Goal: Communication & Community: Answer question/provide support

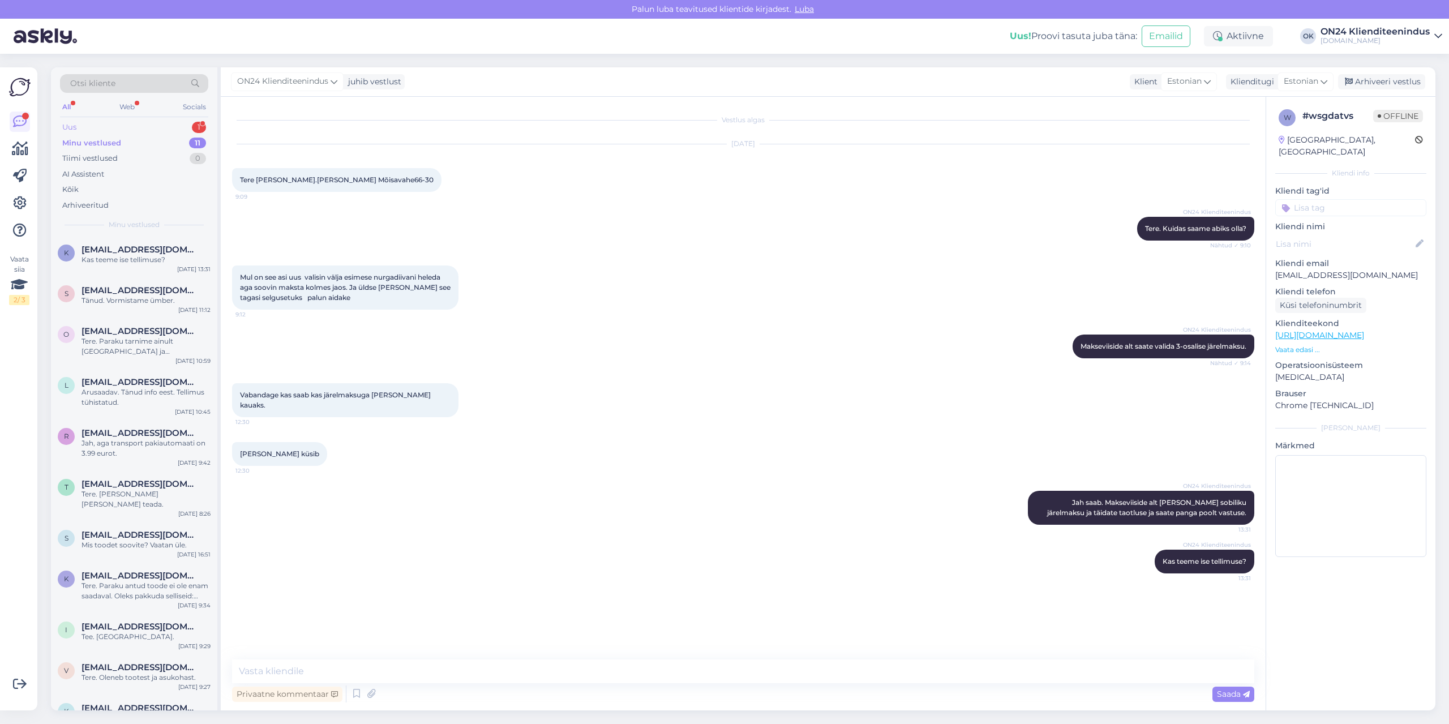
click at [122, 126] on div "Uus 1" at bounding box center [134, 127] width 148 height 16
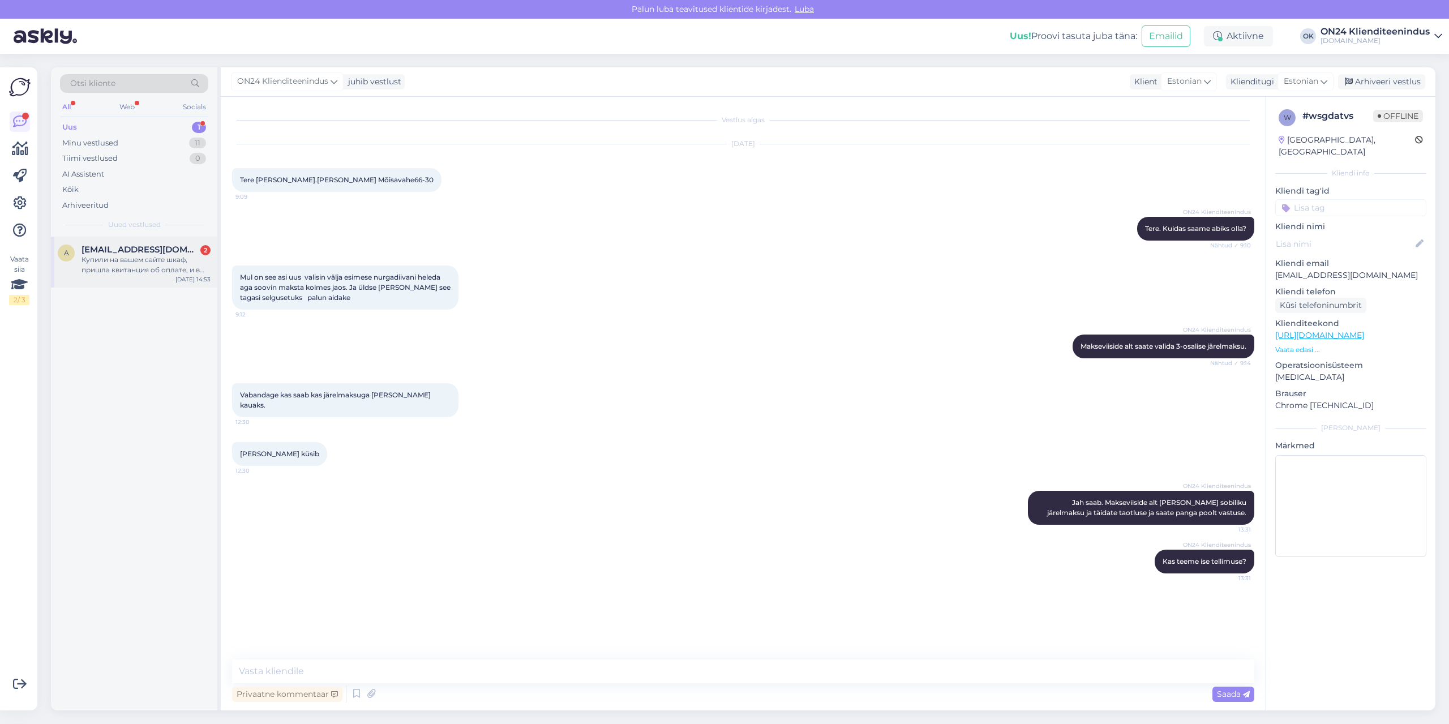
click at [137, 250] on span "[EMAIL_ADDRESS][DOMAIN_NAME]" at bounding box center [140, 249] width 118 height 10
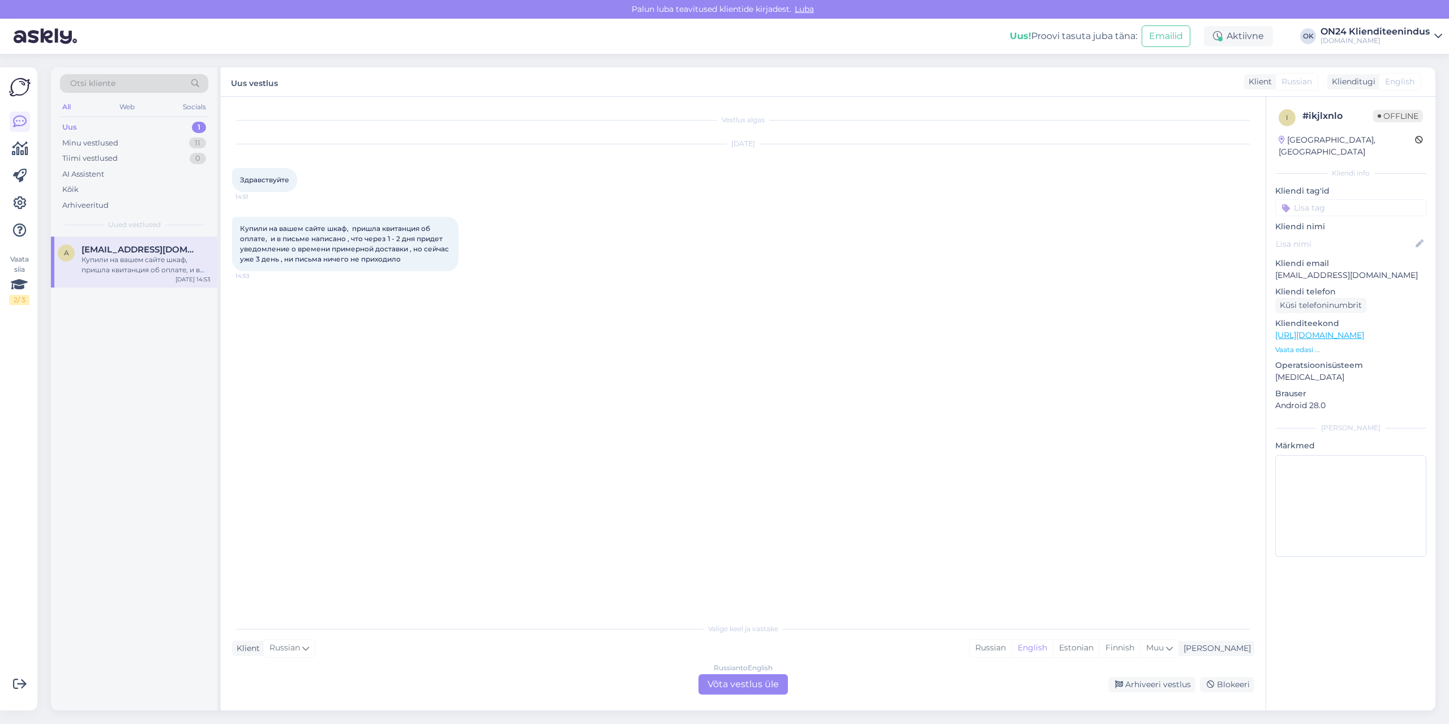
click at [1322, 269] on p "[EMAIL_ADDRESS][DOMAIN_NAME]" at bounding box center [1350, 275] width 151 height 12
copy p "[EMAIL_ADDRESS][DOMAIN_NAME]"
click at [1099, 643] on div "Estonian" at bounding box center [1076, 647] width 46 height 17
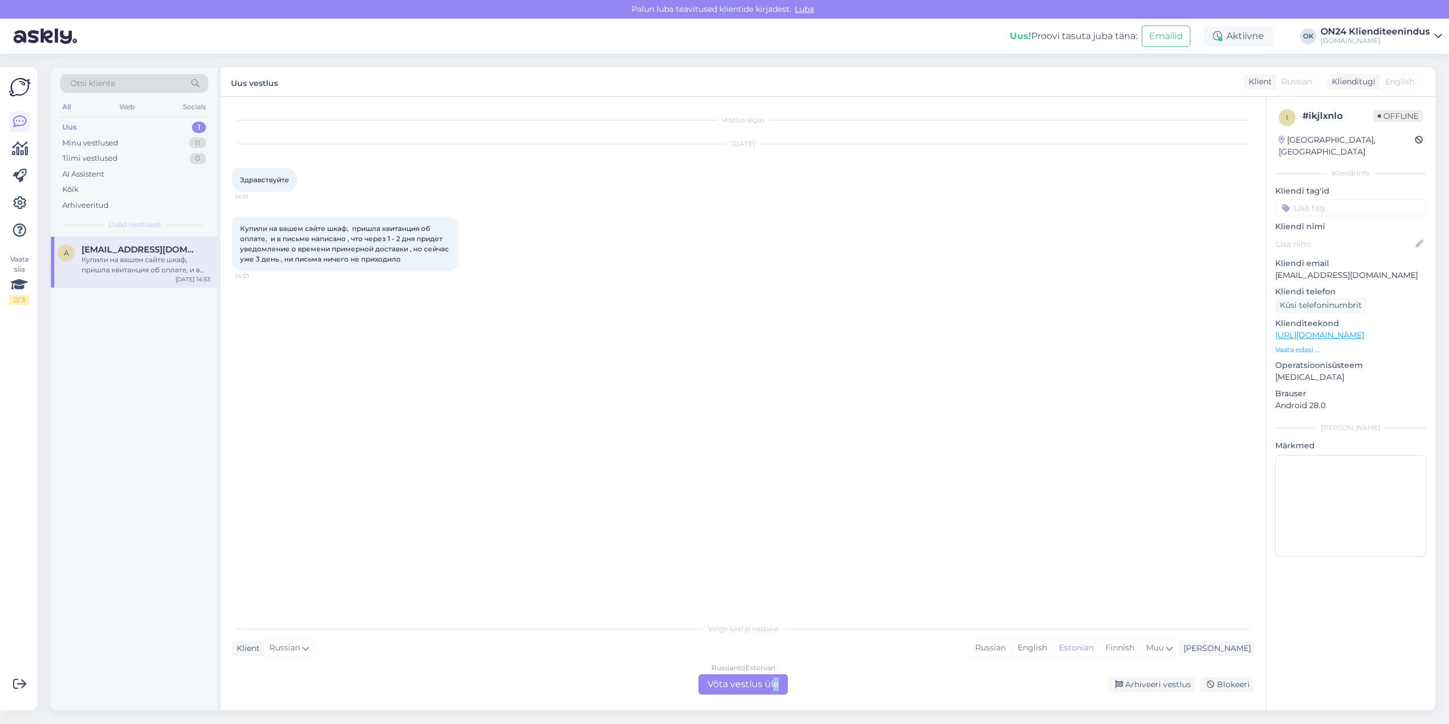
click at [774, 684] on div "Russian to Estonian Võta vestlus üle" at bounding box center [742, 684] width 89 height 20
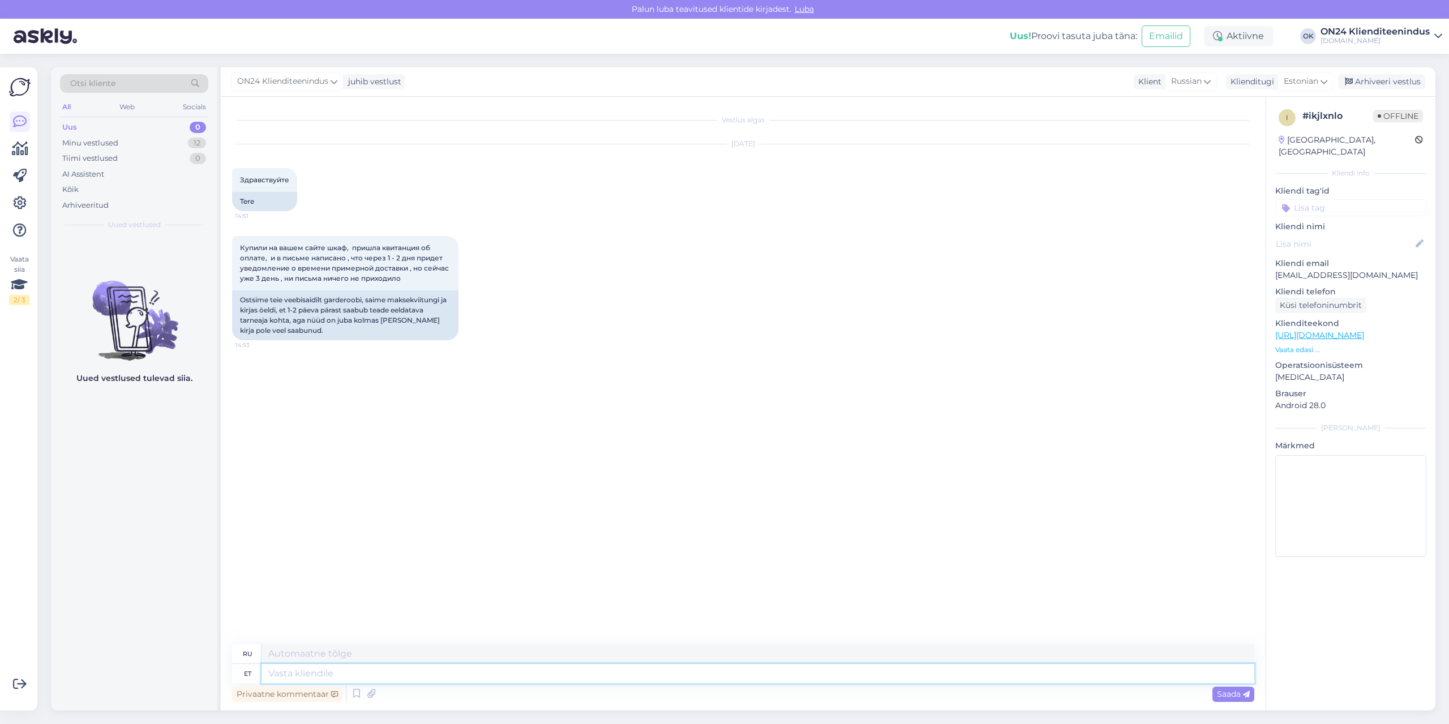
click at [748, 668] on textarea at bounding box center [757, 673] width 993 height 19
type textarea "Tere"
type textarea "Привет"
type textarea "Tere."
type textarea "Привет."
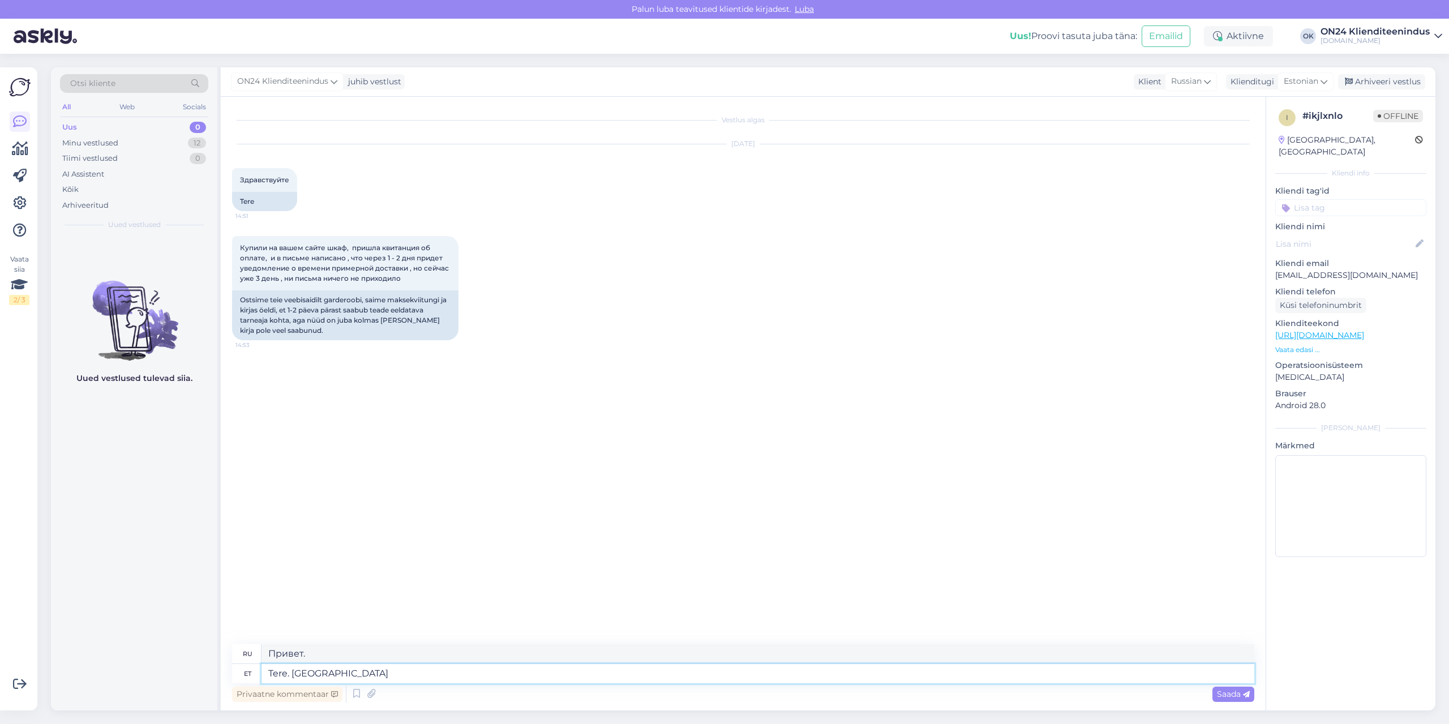
type textarea "Tere. Kirja s"
type textarea "Привет. Письмо."
type textarea "Tere. Kirja saatsime"
type textarea "Здравствуйте. Мы отправили письмо."
type textarea "Tere. Kirja saats"
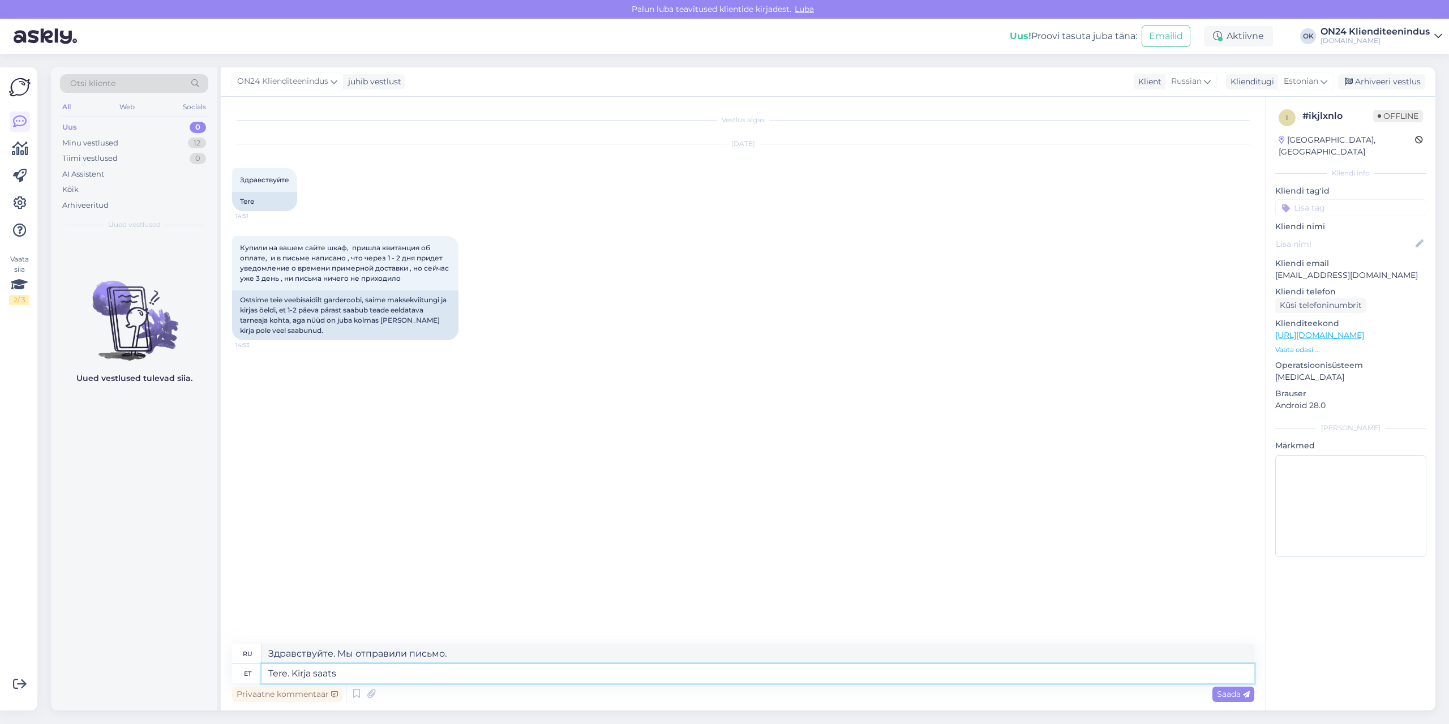
type textarea "Здравствуйте. Напишите сообщение."
type textarea "Tere. Kirja saatsime"
type textarea "Здравствуйте. Мы отправили письмо."
type textarea "Tere. Kirja saatsime Teile e"
type textarea "Здравствуйте. Мы отправили вам письмо."
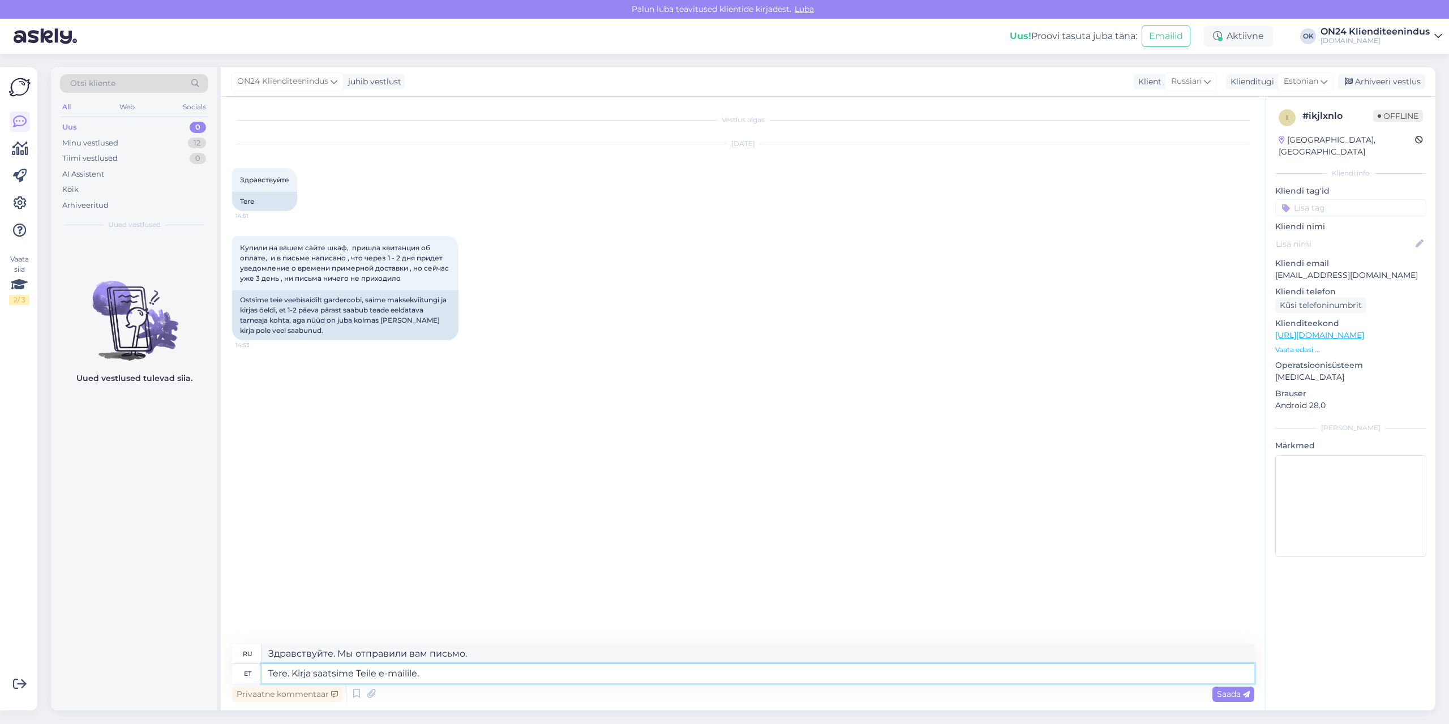
type textarea "Tere. Kirja saatsime Teile e-mailile."
type textarea "Здравствуйте. Мы отправили вам письмо по электронной почте."
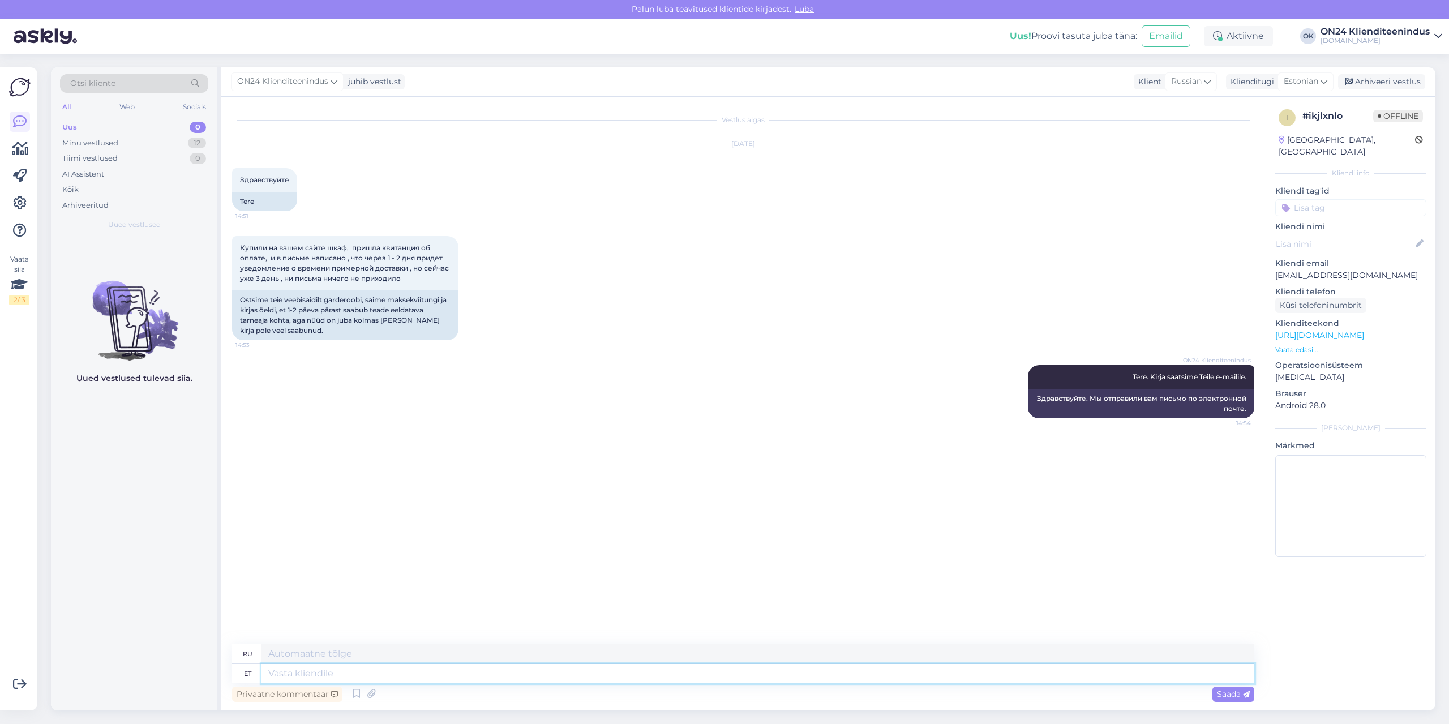
click at [841, 672] on textarea at bounding box center [757, 673] width 993 height 19
type textarea "[DATE]"
click at [376, 679] on textarea at bounding box center [757, 673] width 993 height 19
paste textarea "Tellimus jõuab ON24 logistikakeskusesse [DATE]. Jaotuskeskuse töötaja võtab Tei…"
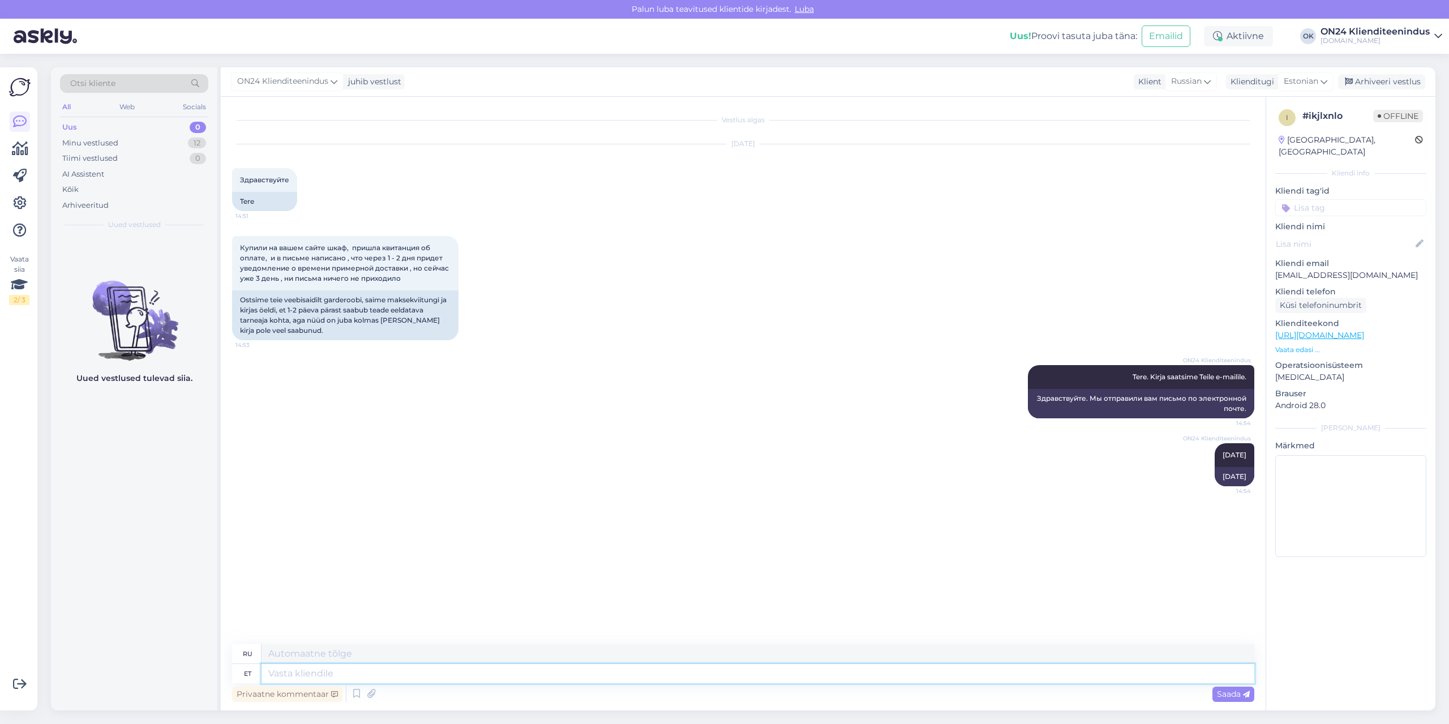
type textarea "Tellimus jõuab ON24 logistikakeskusesse [DATE]. Jaotuskeskuse töötaja võtab Tei…"
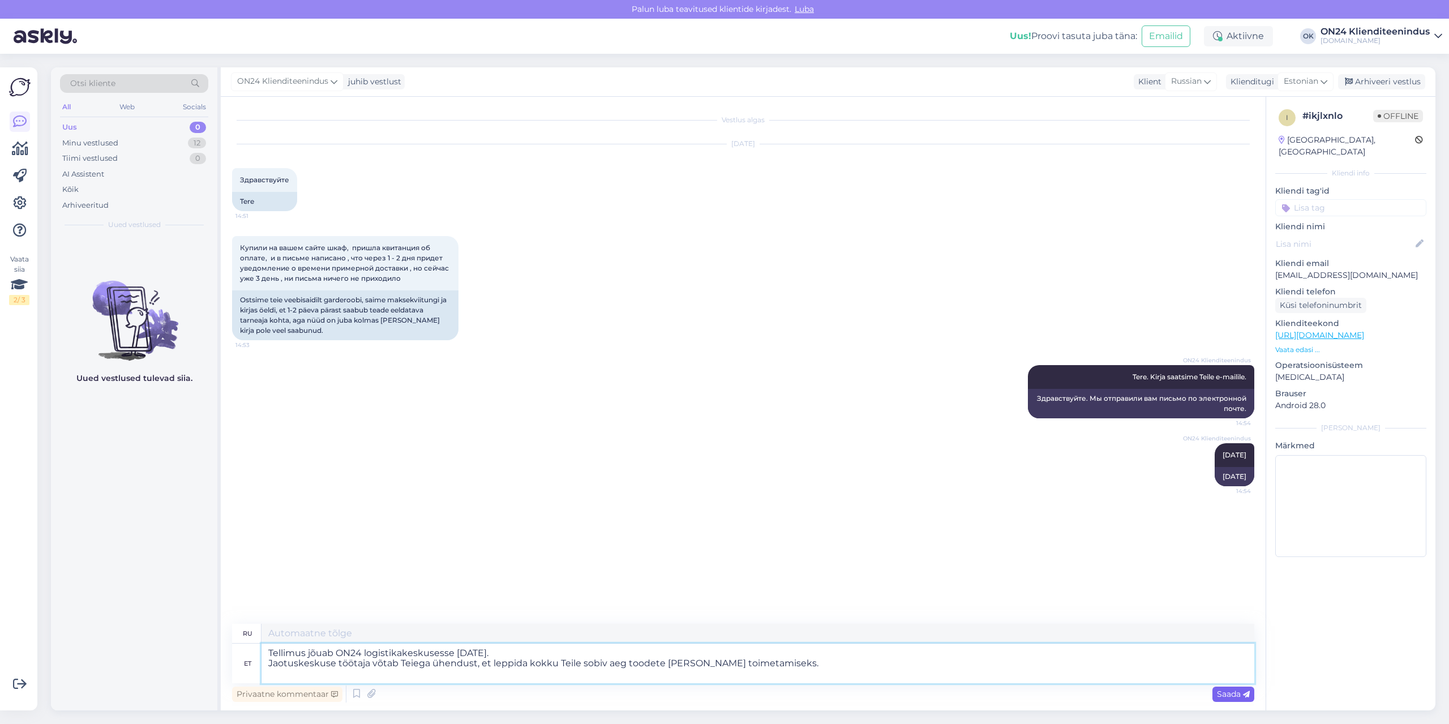
type textarea "Заказ прибудет в логистический центр ON24 [DATE]. Сотрудник распределительного …"
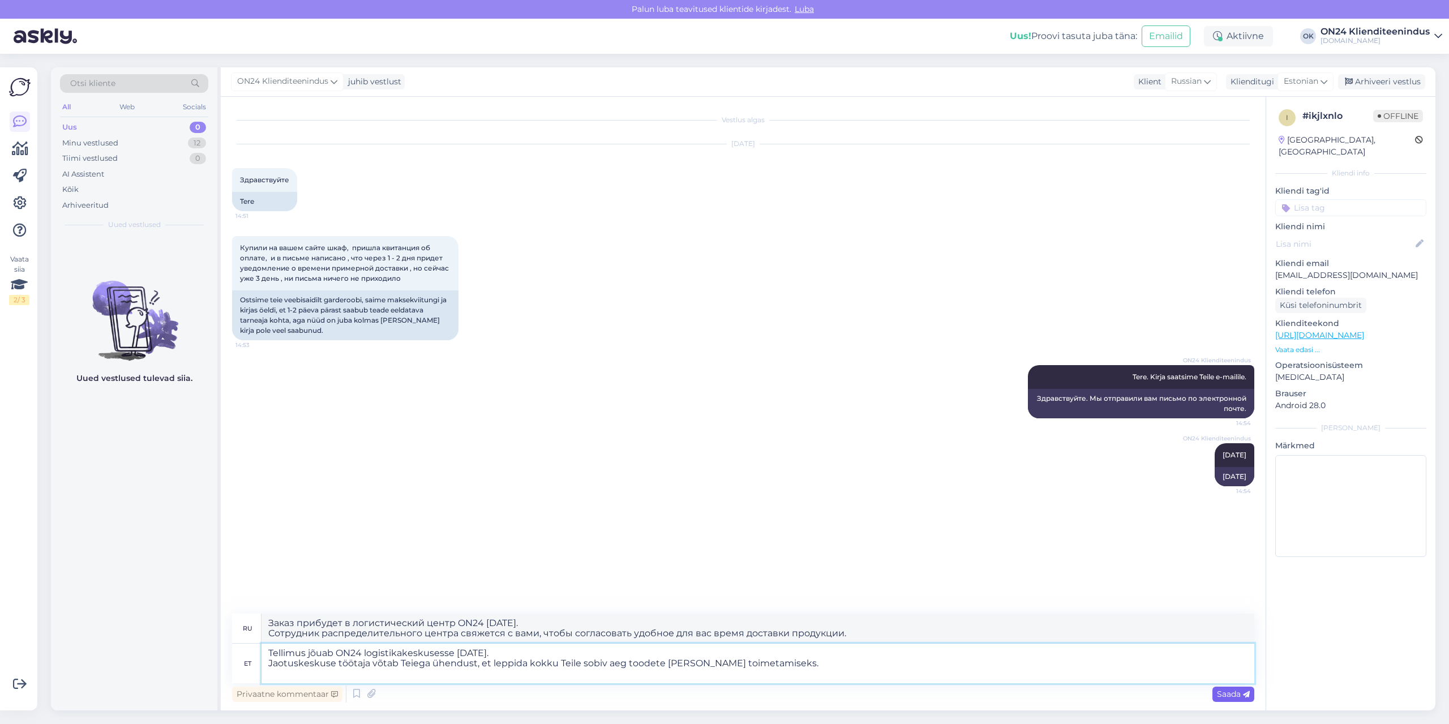
type textarea "Tellimus jõuab ON24 logistikakeskusesse [DATE]. Jaotuskeskuse töötaja võtab Tei…"
click at [1223, 695] on span "Saada" at bounding box center [1233, 694] width 33 height 10
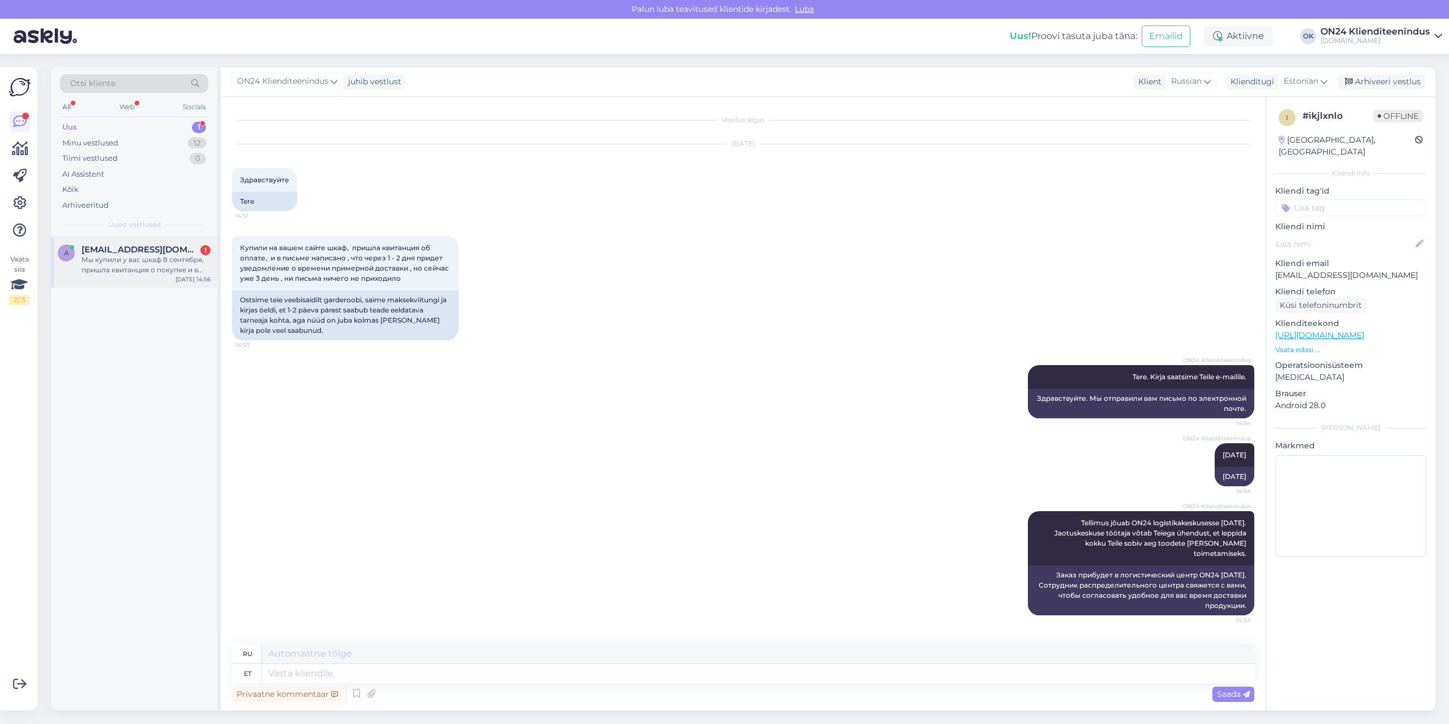
click at [157, 265] on div "Мы купили у вас шкаф 8 сентября, пришла квитанция о покупке и в сообщении напис…" at bounding box center [145, 265] width 129 height 20
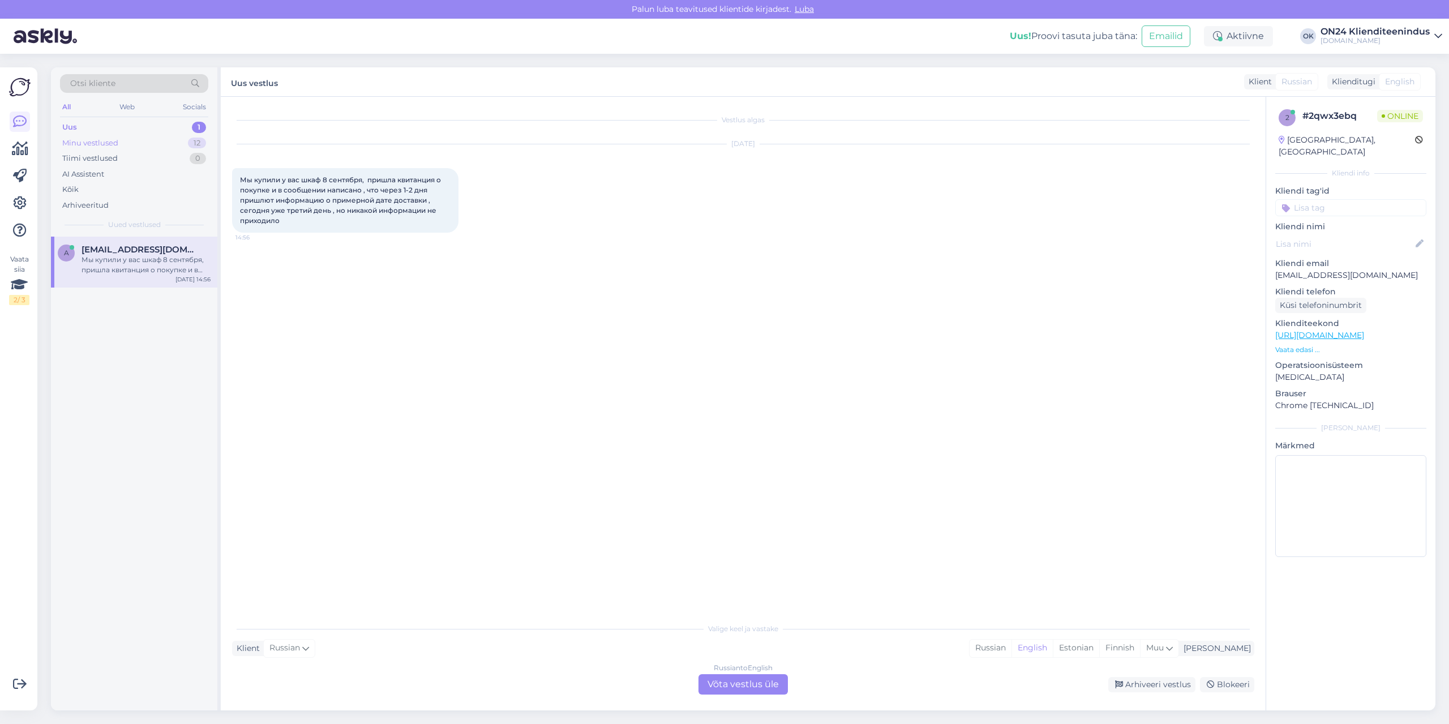
click at [139, 138] on div "Minu vestlused 12" at bounding box center [134, 143] width 148 height 16
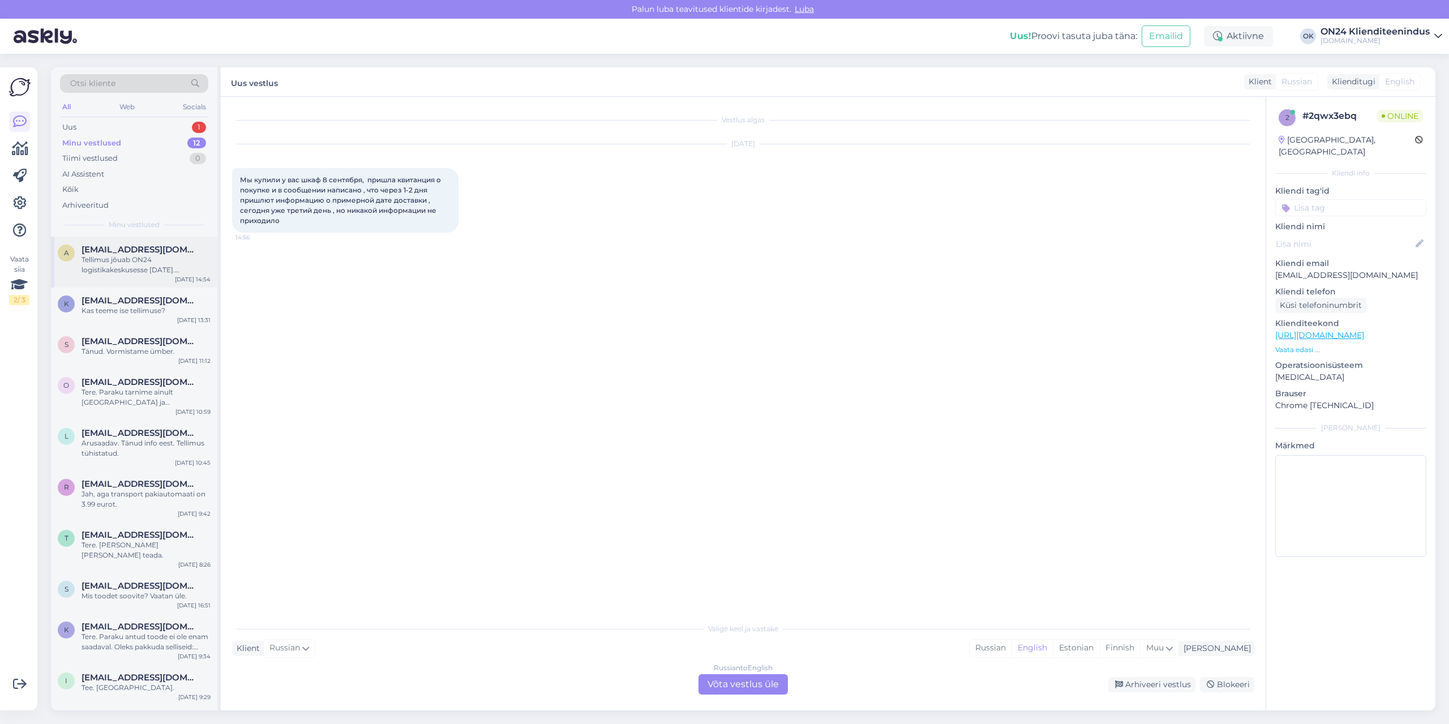
click at [125, 253] on span "[EMAIL_ADDRESS][DOMAIN_NAME]" at bounding box center [140, 249] width 118 height 10
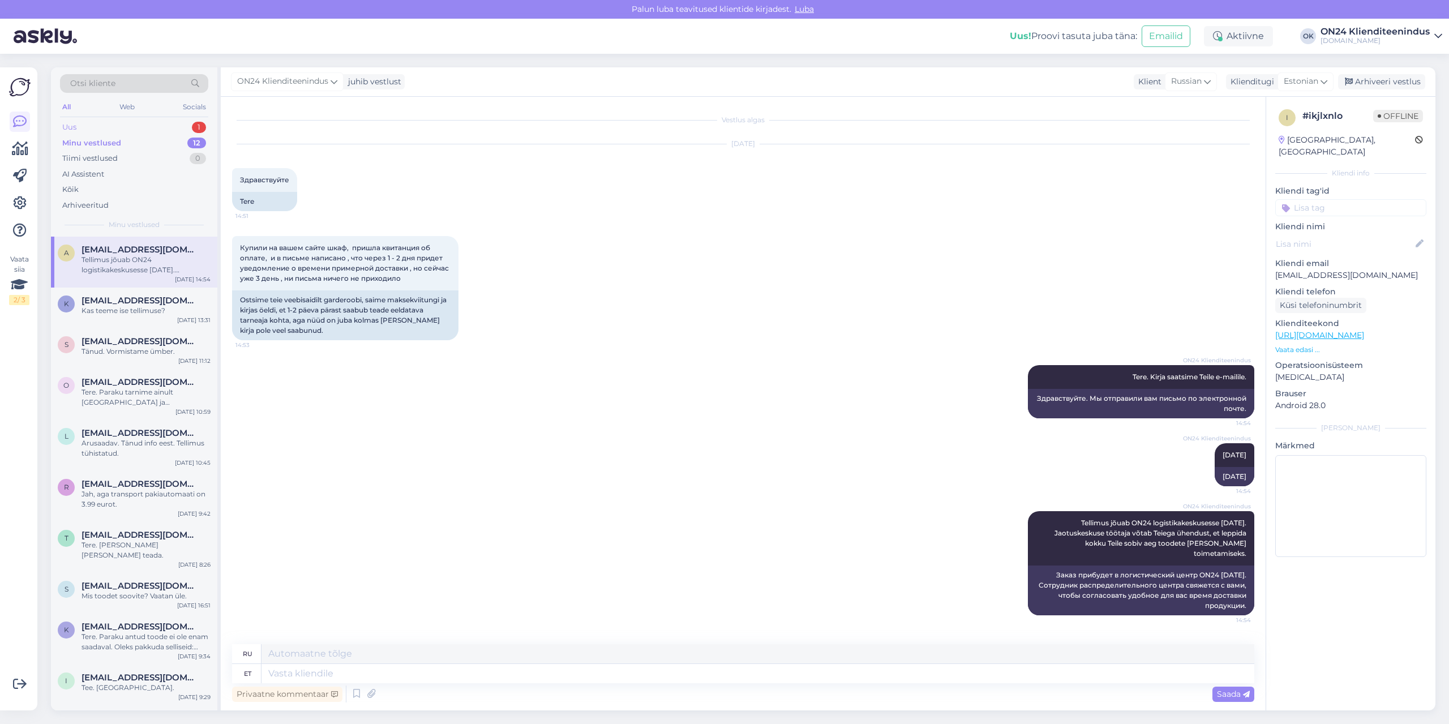
click at [141, 127] on div "Uus 1" at bounding box center [134, 127] width 148 height 16
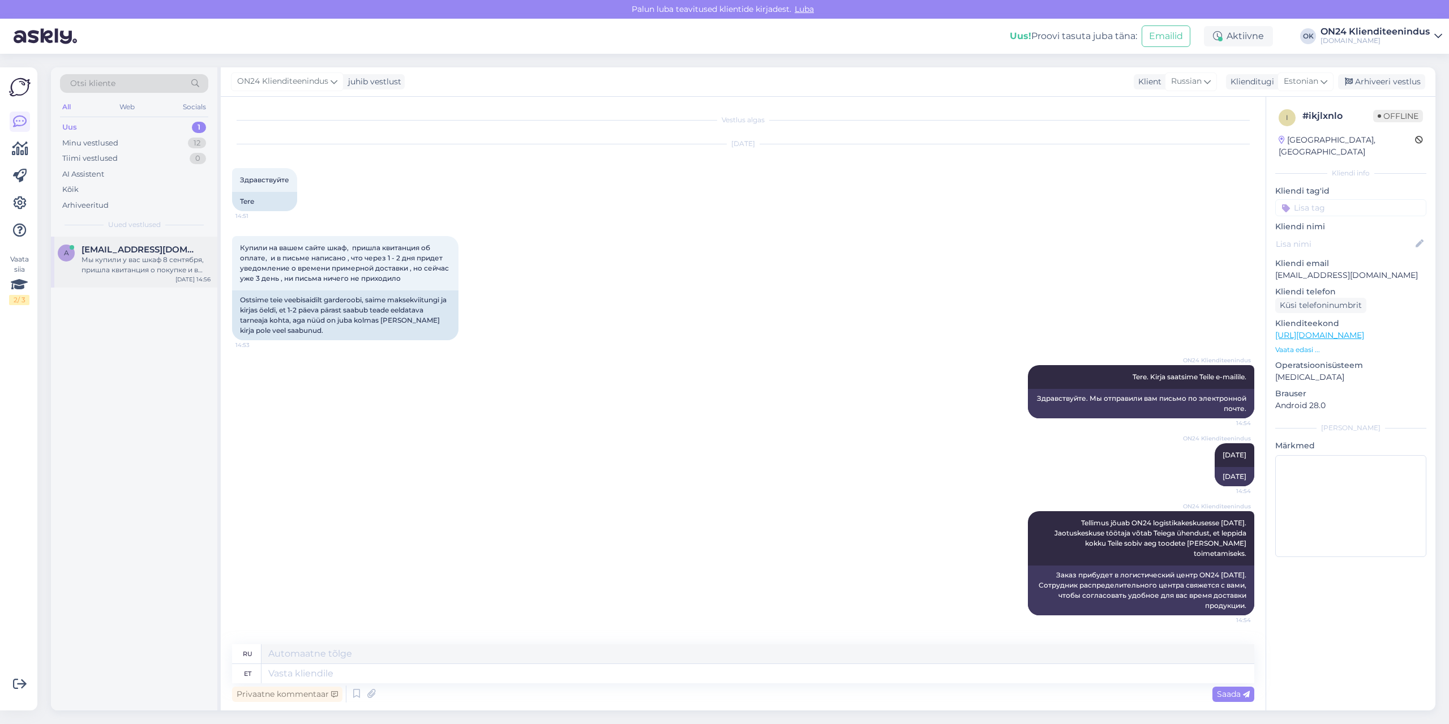
click at [133, 248] on span "[EMAIL_ADDRESS][DOMAIN_NAME]" at bounding box center [140, 249] width 118 height 10
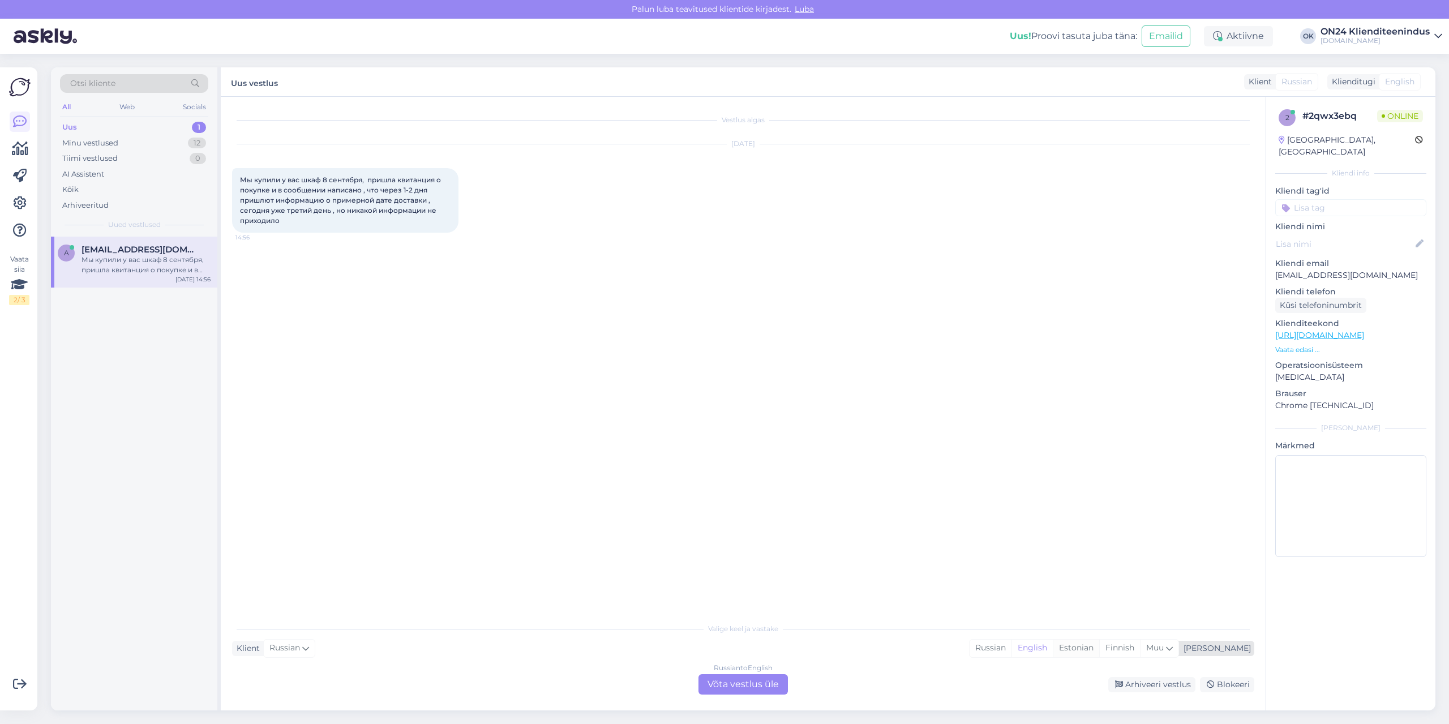
click at [1099, 646] on div "Estonian" at bounding box center [1076, 647] width 46 height 17
click at [723, 685] on div "Russian to Estonian Võta vestlus üle" at bounding box center [742, 684] width 89 height 20
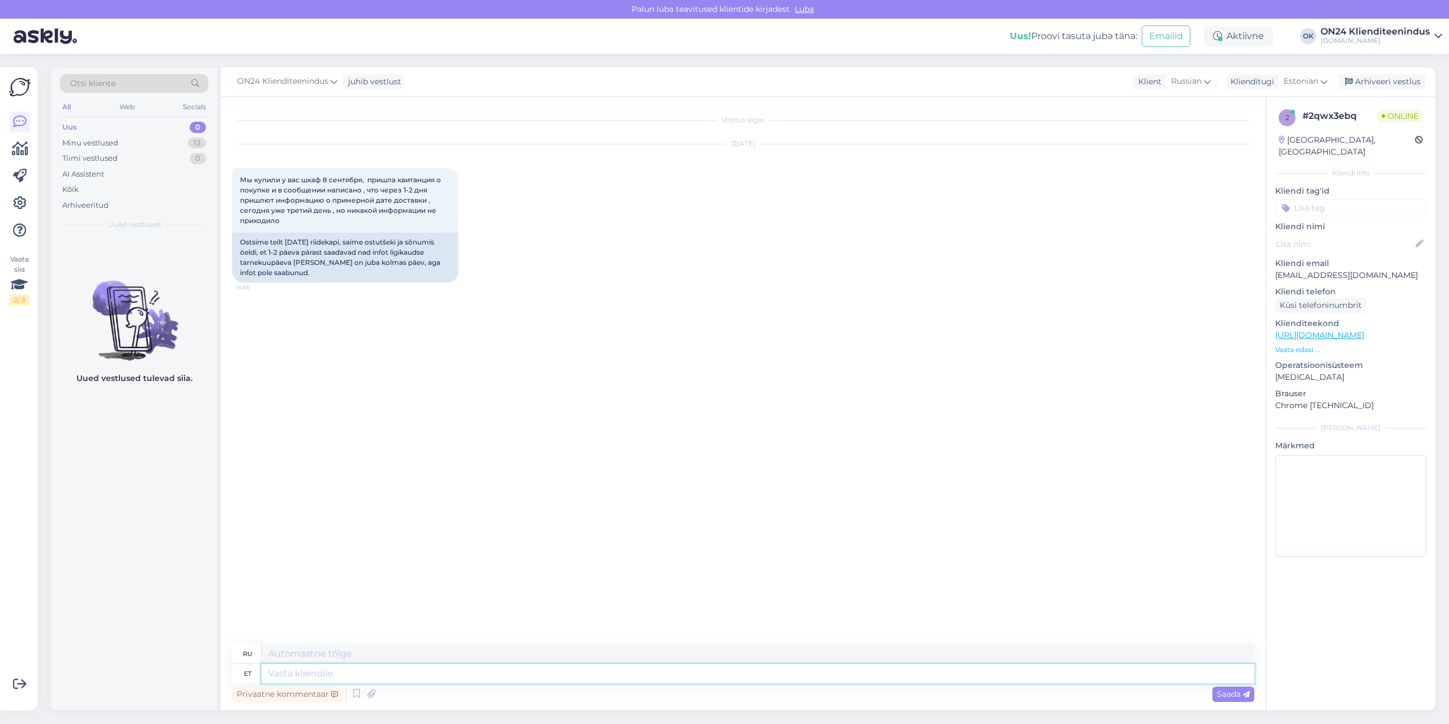
click at [678, 676] on textarea at bounding box center [757, 673] width 993 height 19
type textarea "Tere."
type textarea "Привет."
type textarea "Tere. Kirja s"
type textarea "Привет. Письмо."
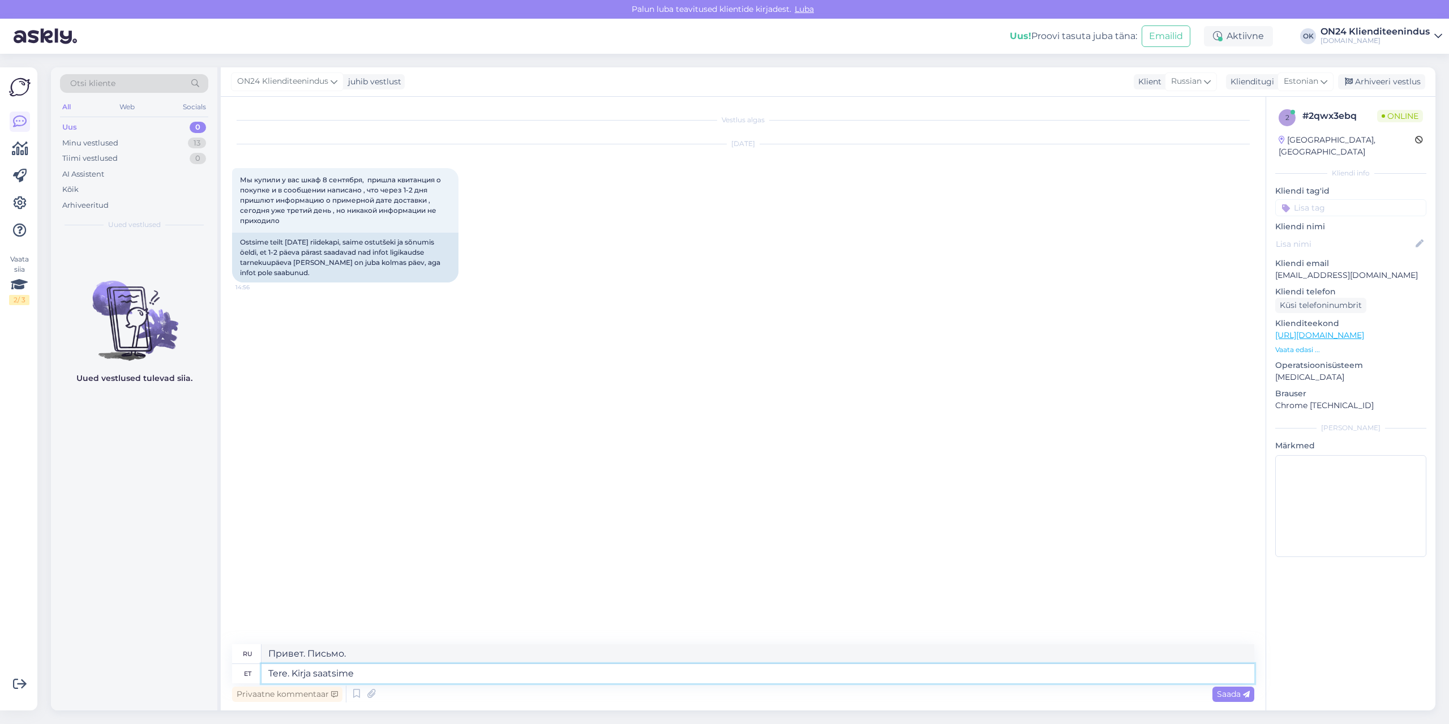
type textarea "Tere. Kirja saatsime"
type textarea "Здравствуйте. Мы отправили письмо."
type textarea "Tere. Kirja saatsime Teile e"
type textarea "Здравствуйте. Мы отправили вам письмо."
type textarea "Tere. Kirja saatsime Teile e-mailile"
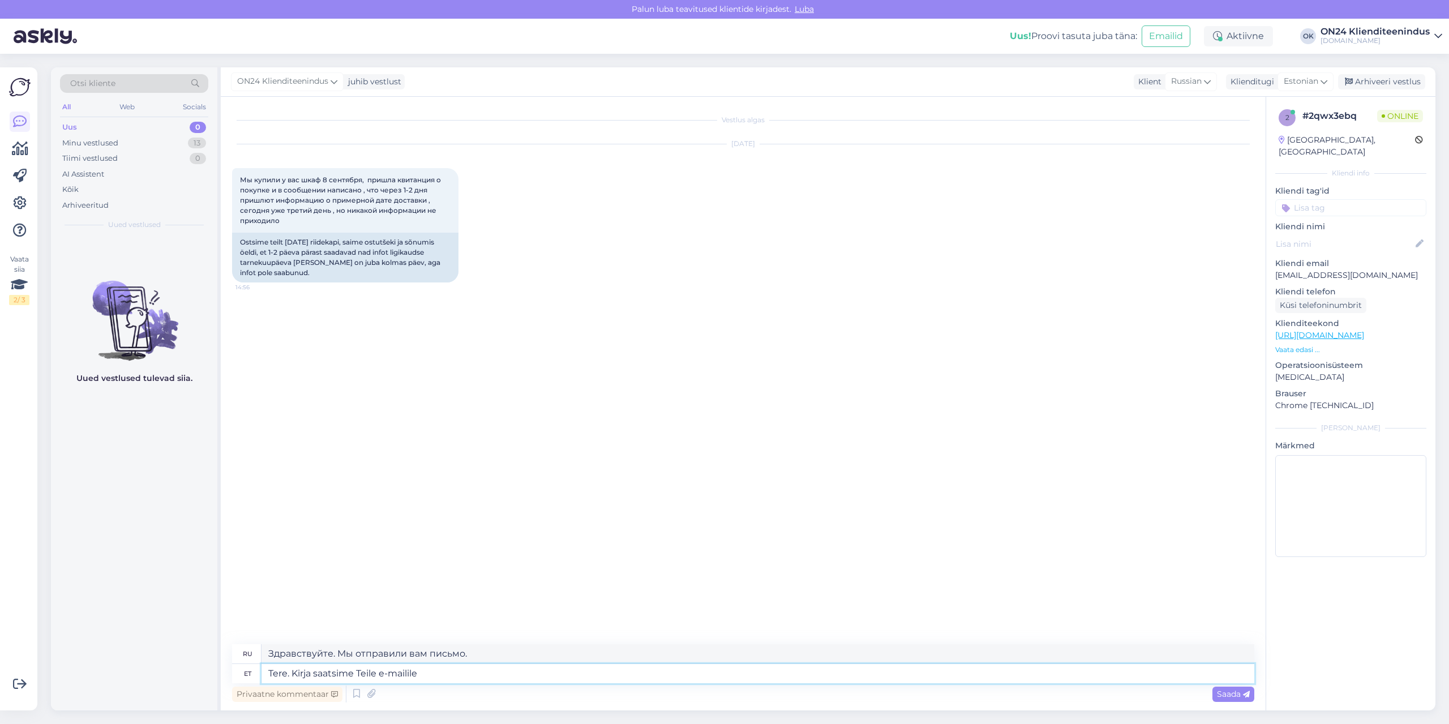
type textarea "Здравствуйте. Мы отправили вам письмо по электронной почте."
type textarea "Tere. Kirja saatsime Teile e-mailile [DATE]."
type textarea "Здравствуйте. Мы отправили Вам письмо по электронной почте [DATE]."
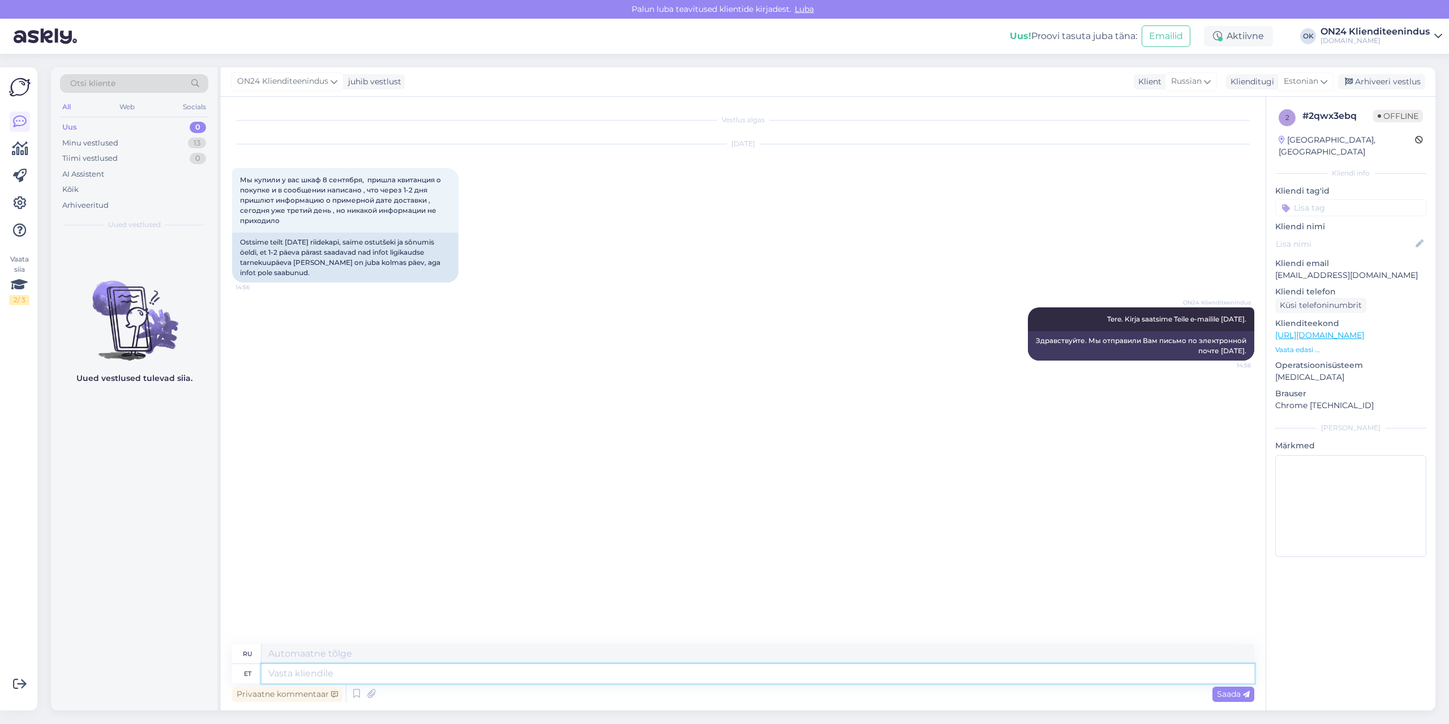
click at [313, 682] on textarea at bounding box center [757, 673] width 993 height 19
paste textarea "Tellimus jõuab ON24 logistikakeskusesse [DATE]. Jaotuskeskuse töötaja võtab Tei…"
type textarea "Tellimus jõuab ON24 logistikakeskusesse [DATE]. Jaotuskeskuse töötaja võtab Tei…"
type textarea "Заказ прибудет в логистический центр ON24 [DATE]. Сотрудник распределительного …"
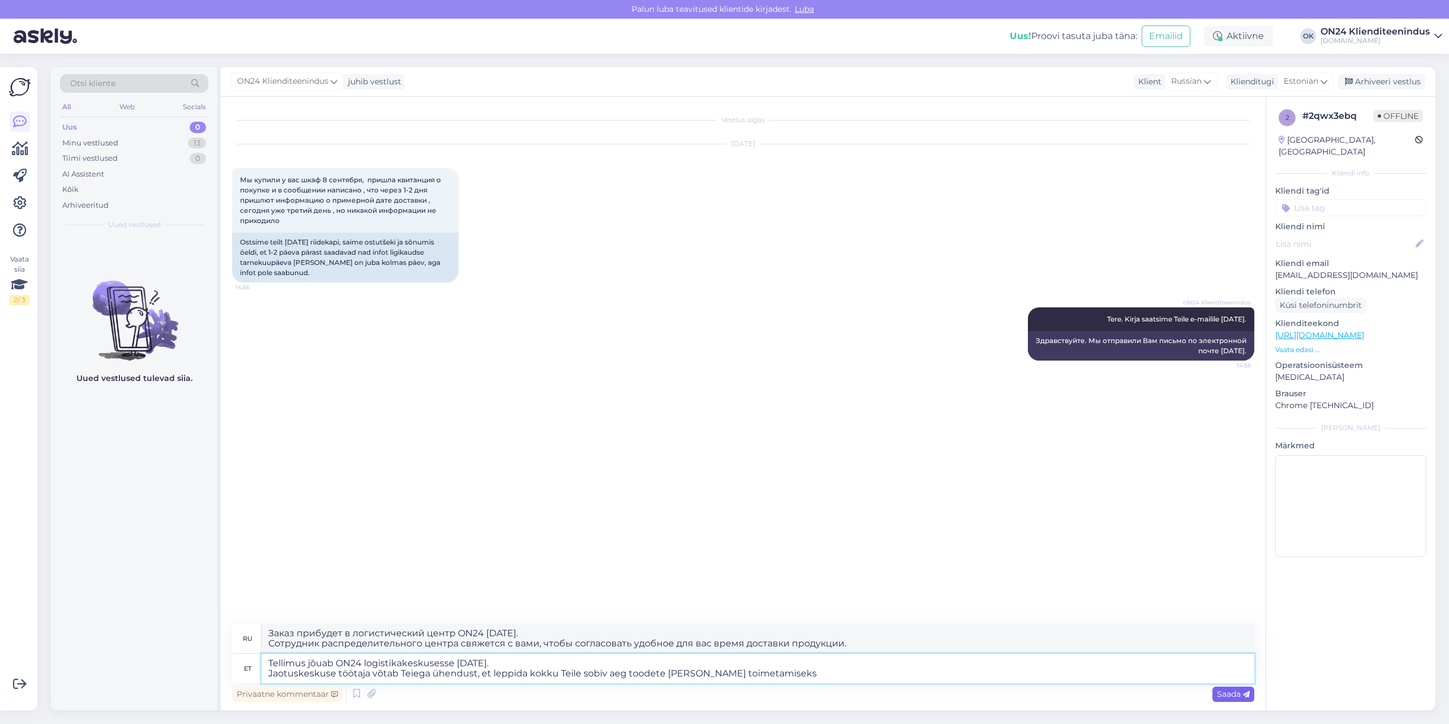
type textarea "Tellimus jõuab ON24 logistikakeskusesse [DATE]. Jaotuskeskuse töötaja võtab Tei…"
click at [1223, 697] on span "Saada" at bounding box center [1233, 694] width 33 height 10
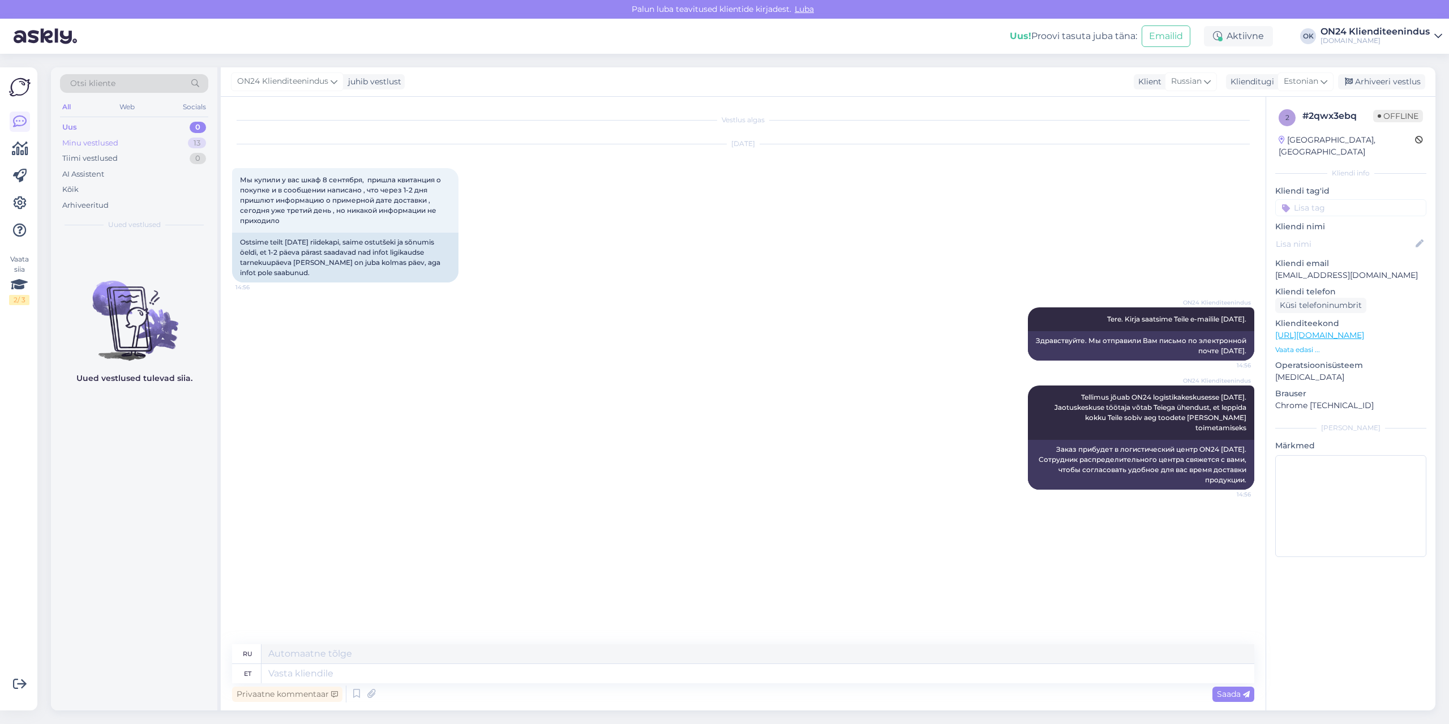
click at [158, 140] on div "Minu vestlused 13" at bounding box center [134, 143] width 148 height 16
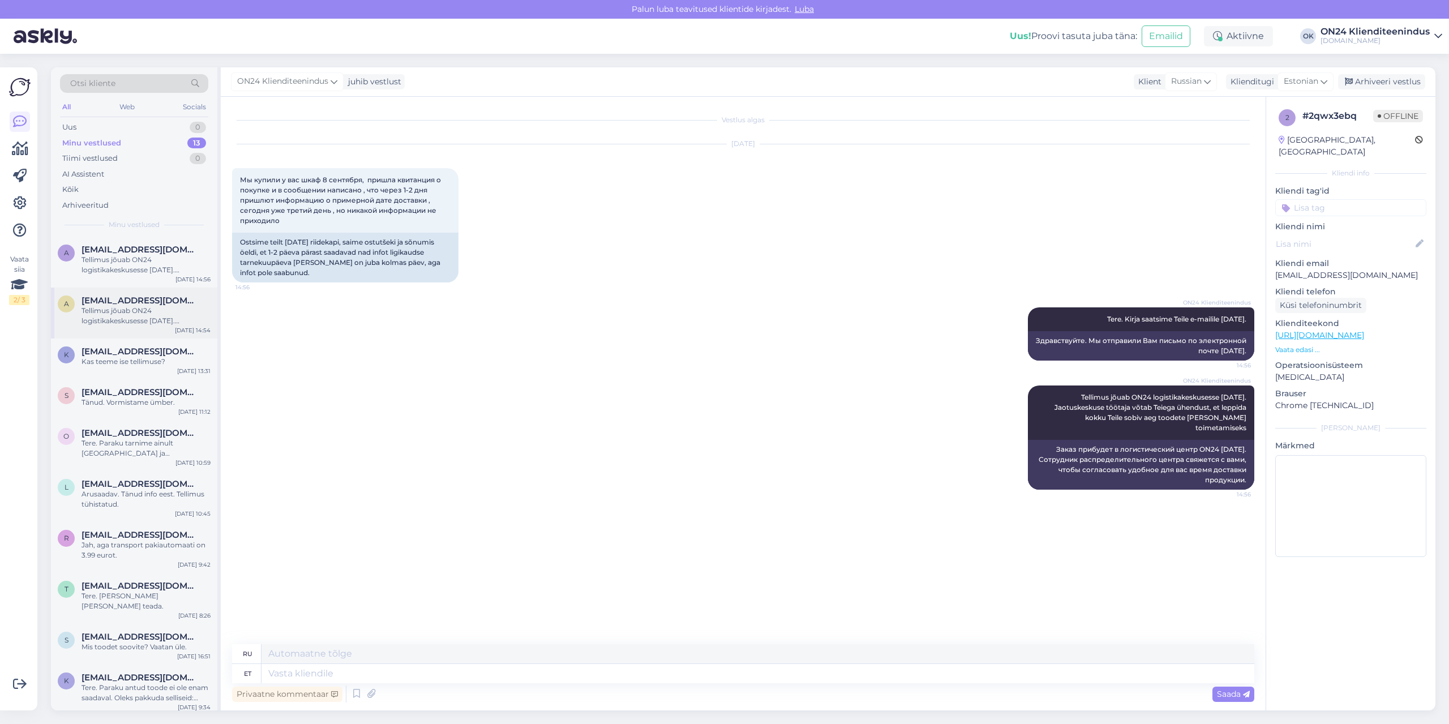
click at [148, 311] on div "Tellimus jõuab ON24 logistikakeskusesse [DATE]. Jaotuskeskuse töötaja võtab Tei…" at bounding box center [145, 316] width 129 height 20
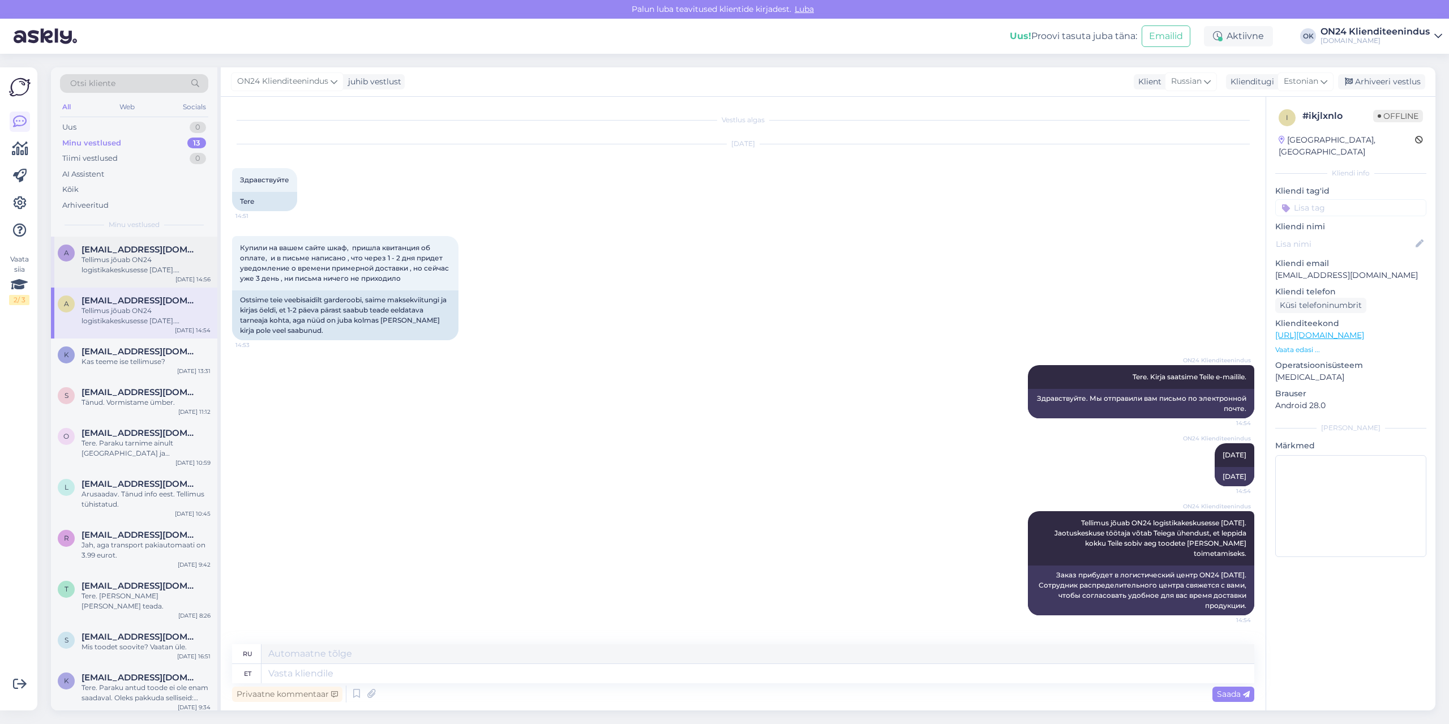
click at [135, 261] on div "Tellimus jõuab ON24 logistikakeskusesse [DATE]. Jaotuskeskuse töötaja võtab Tei…" at bounding box center [145, 265] width 129 height 20
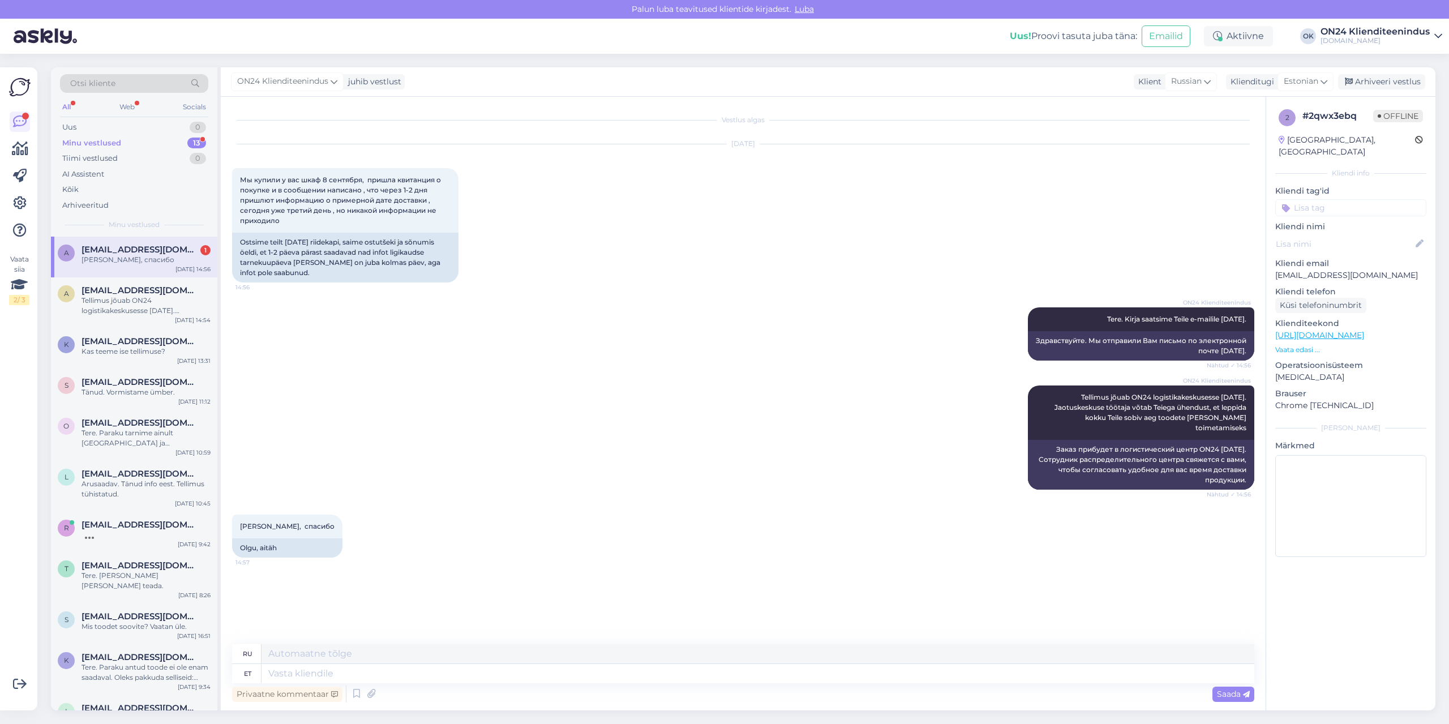
click at [123, 258] on div "[PERSON_NAME], спасибо" at bounding box center [145, 260] width 129 height 10
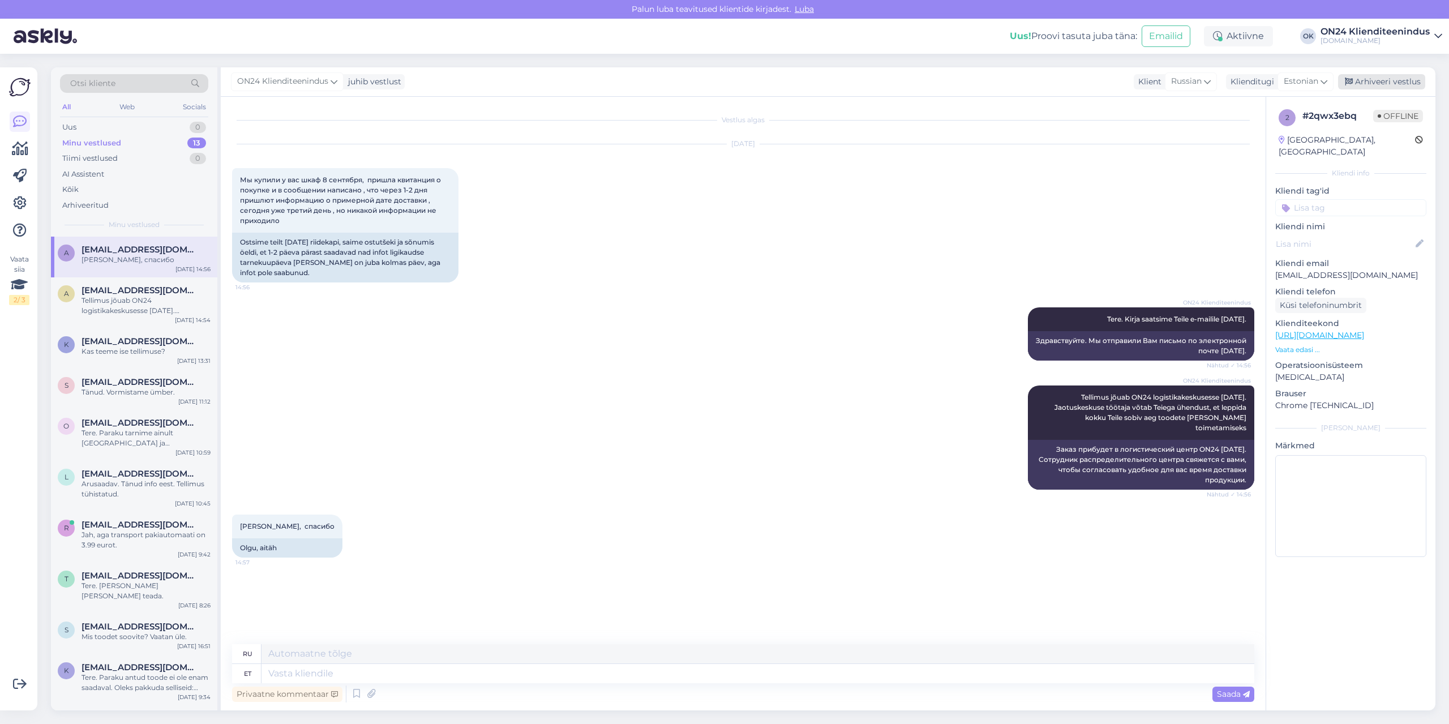
click at [1379, 85] on div "Arhiveeri vestlus" at bounding box center [1381, 81] width 87 height 15
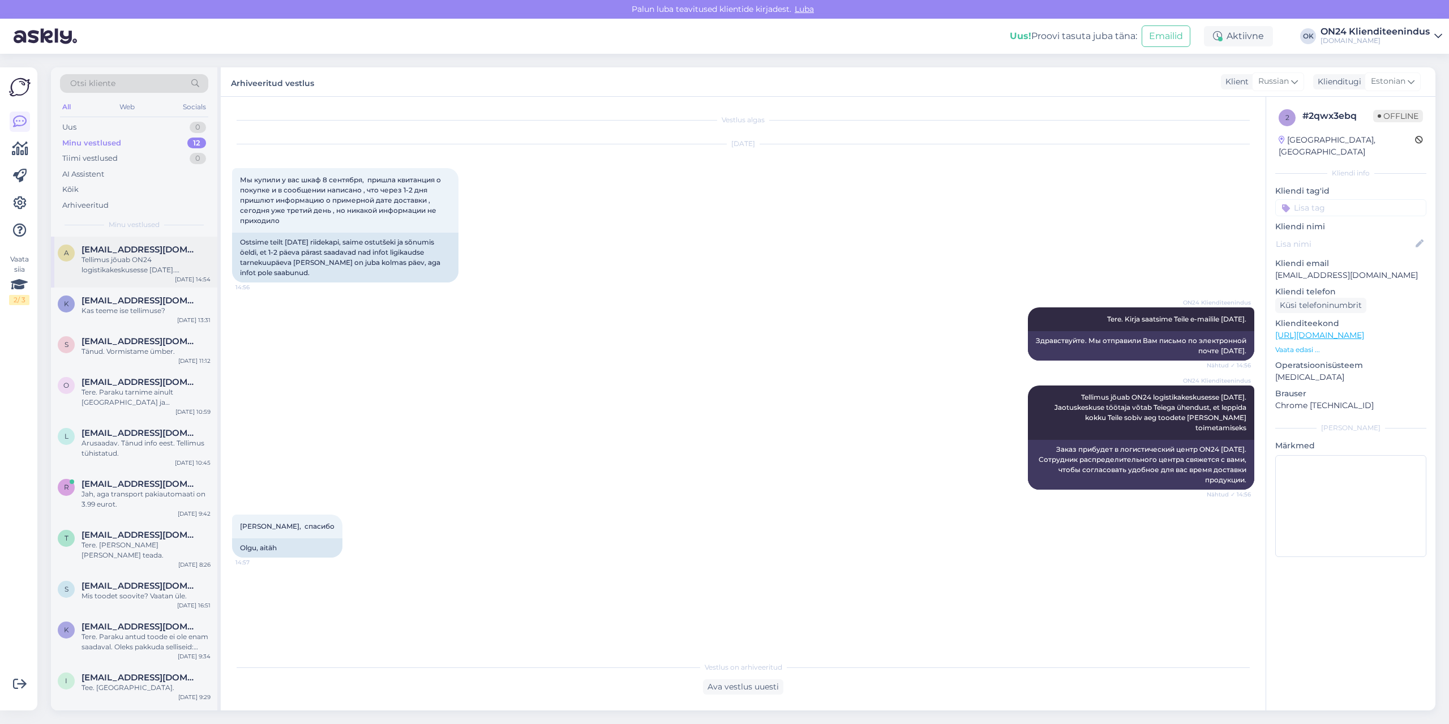
click at [118, 260] on div "Tellimus jõuab ON24 logistikakeskusesse [DATE]. Jaotuskeskuse töötaja võtab Tei…" at bounding box center [145, 265] width 129 height 20
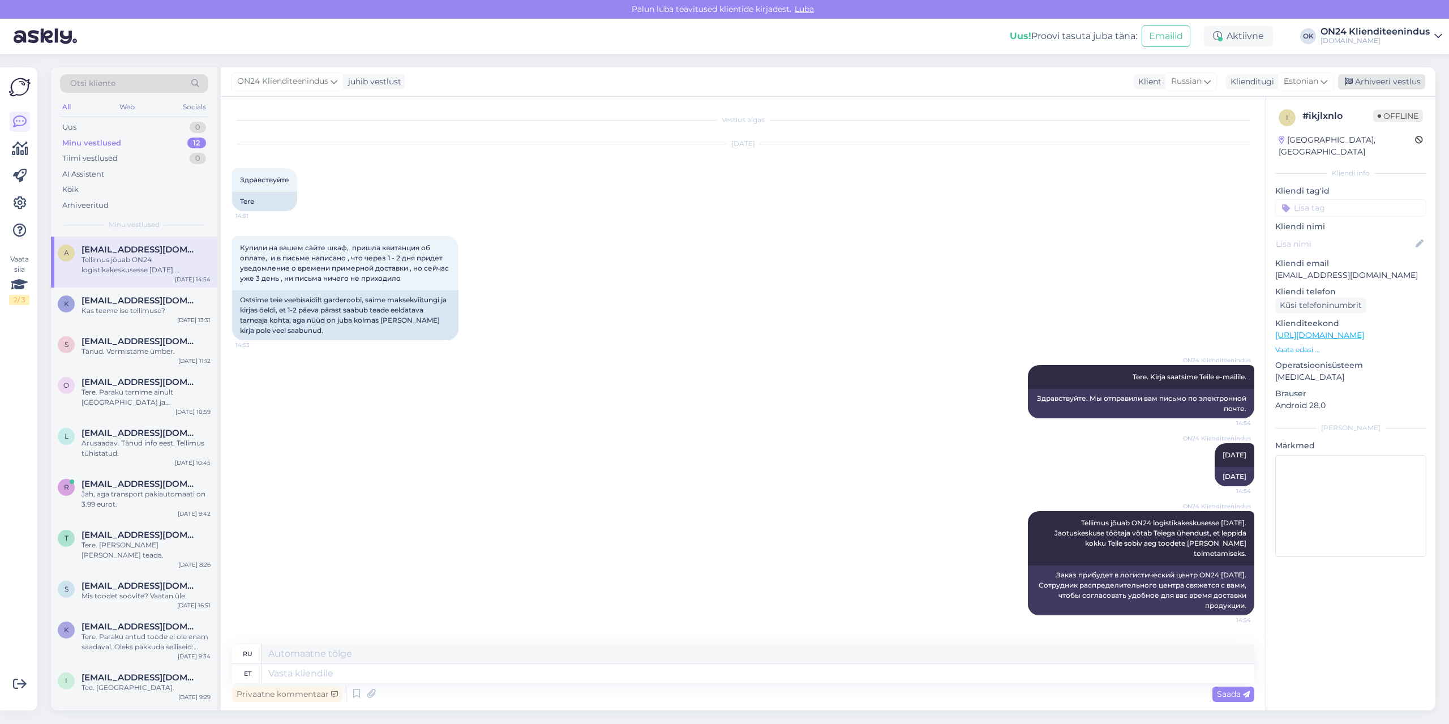
click at [1399, 81] on div "Arhiveeri vestlus" at bounding box center [1381, 81] width 87 height 15
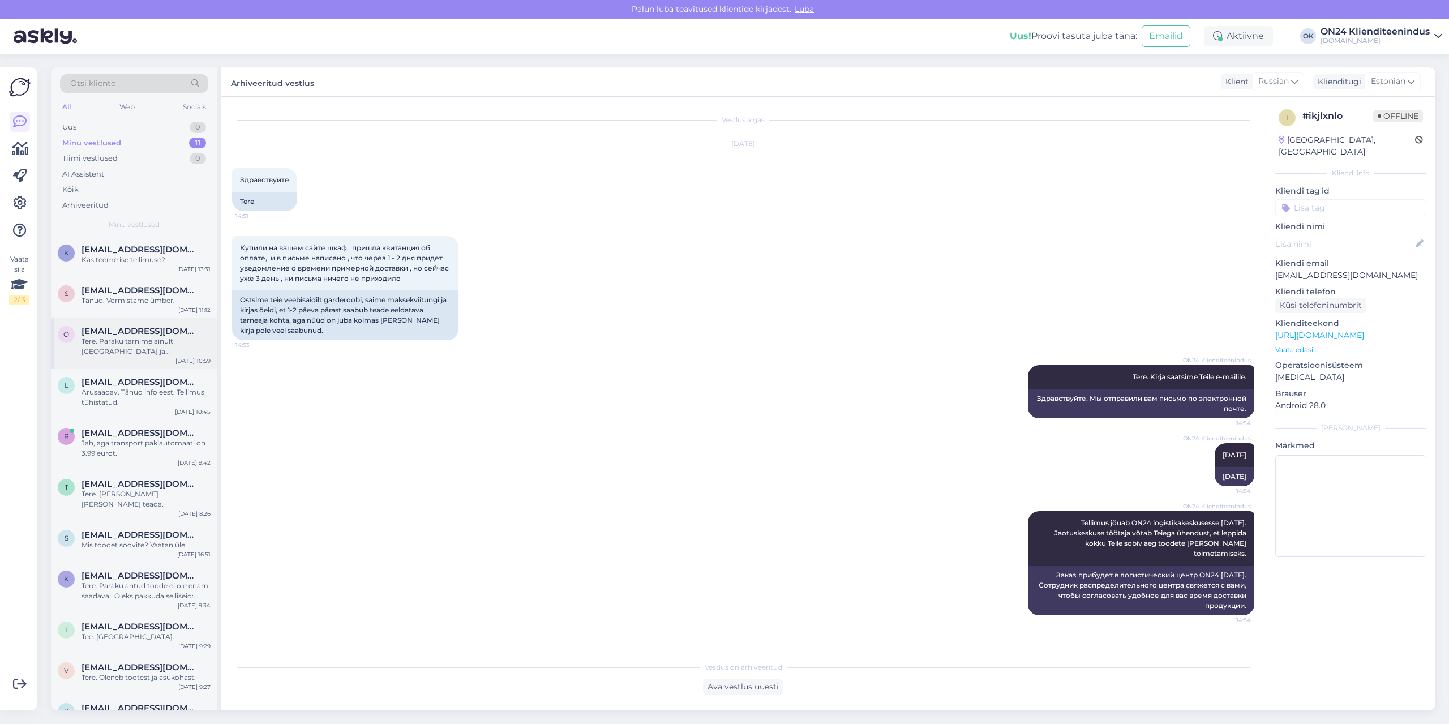
click at [172, 346] on div "Tere. Paraku tarnime ainult [GEOGRAPHIC_DATA] ja [GEOGRAPHIC_DATA]." at bounding box center [145, 346] width 129 height 20
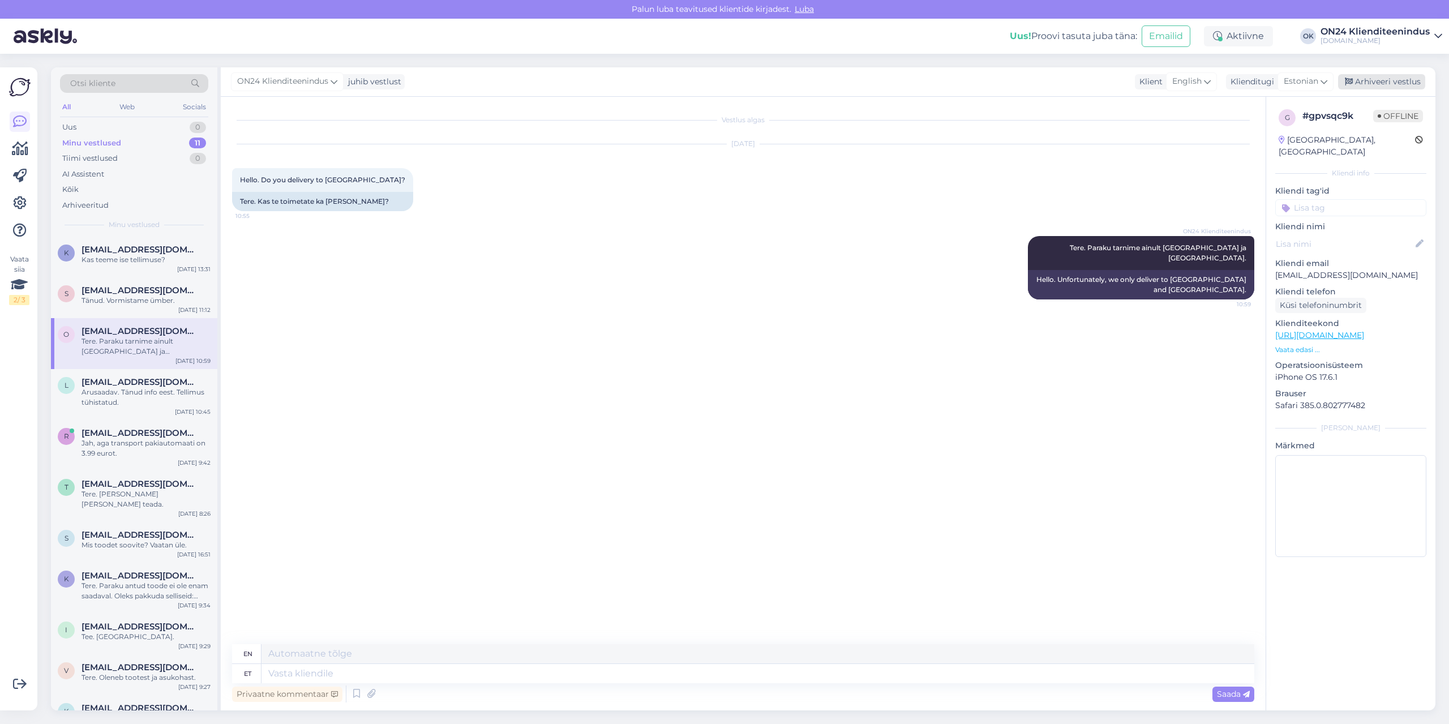
click at [1385, 82] on div "Arhiveeri vestlus" at bounding box center [1381, 81] width 87 height 15
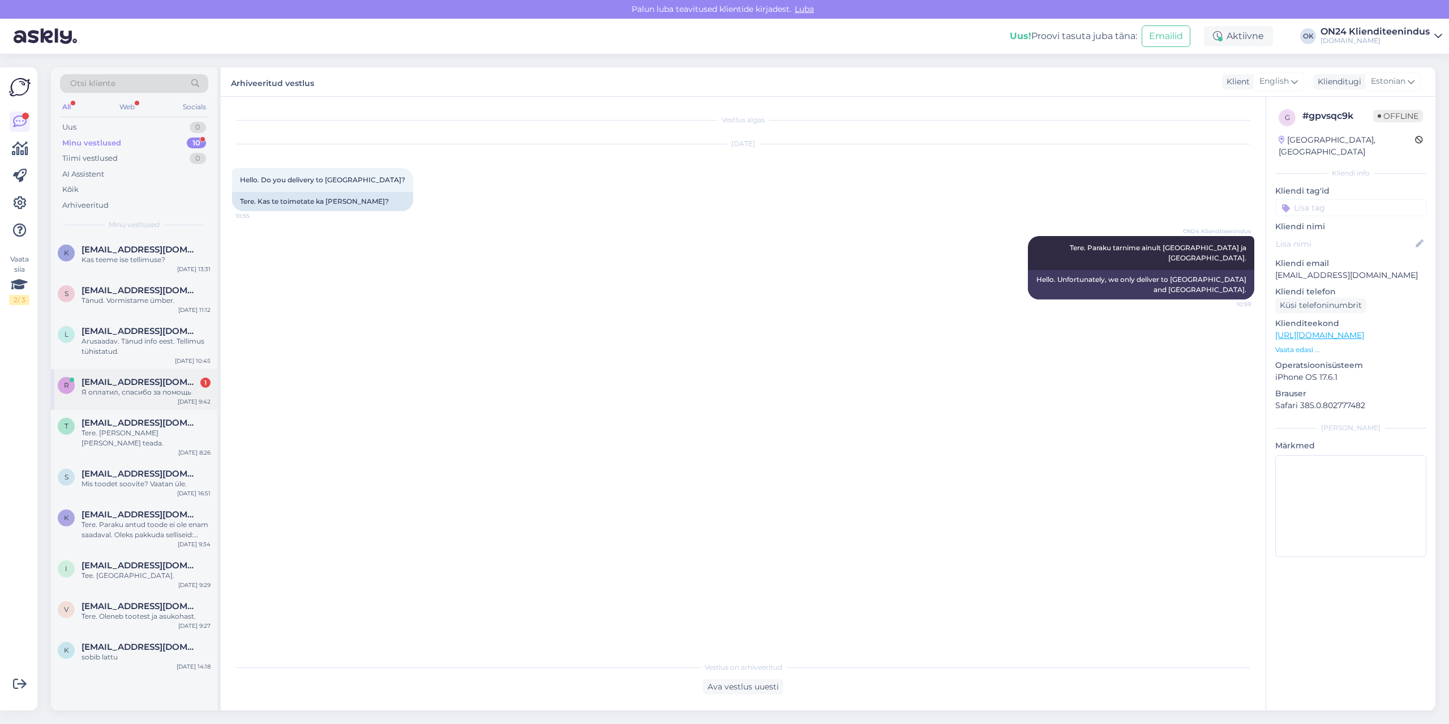
click at [159, 380] on span "[EMAIL_ADDRESS][DOMAIN_NAME]" at bounding box center [140, 382] width 118 height 10
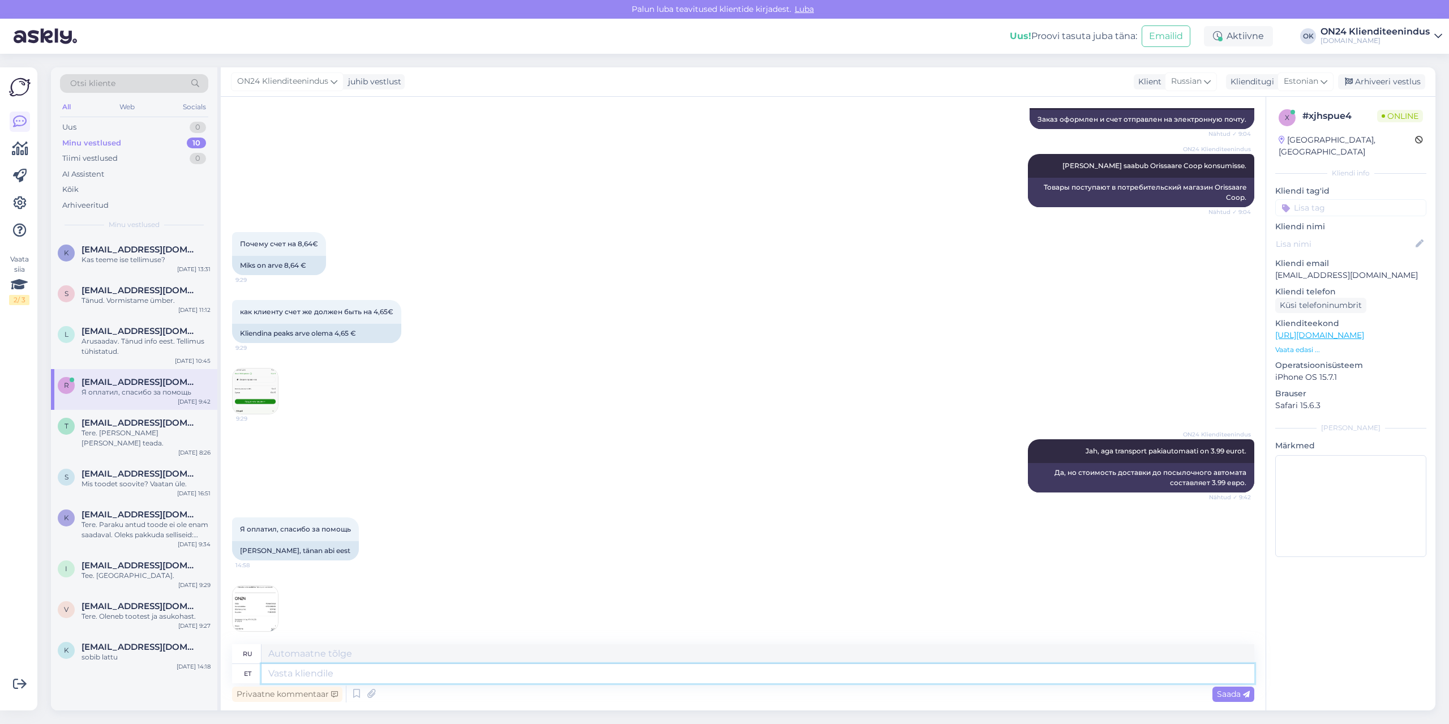
click at [306, 672] on textarea at bounding box center [757, 673] width 993 height 19
type textarea "Aitäh"
type textarea "Спасибо"
type textarea "Aitäh Teile."
type textarea "Спасибо."
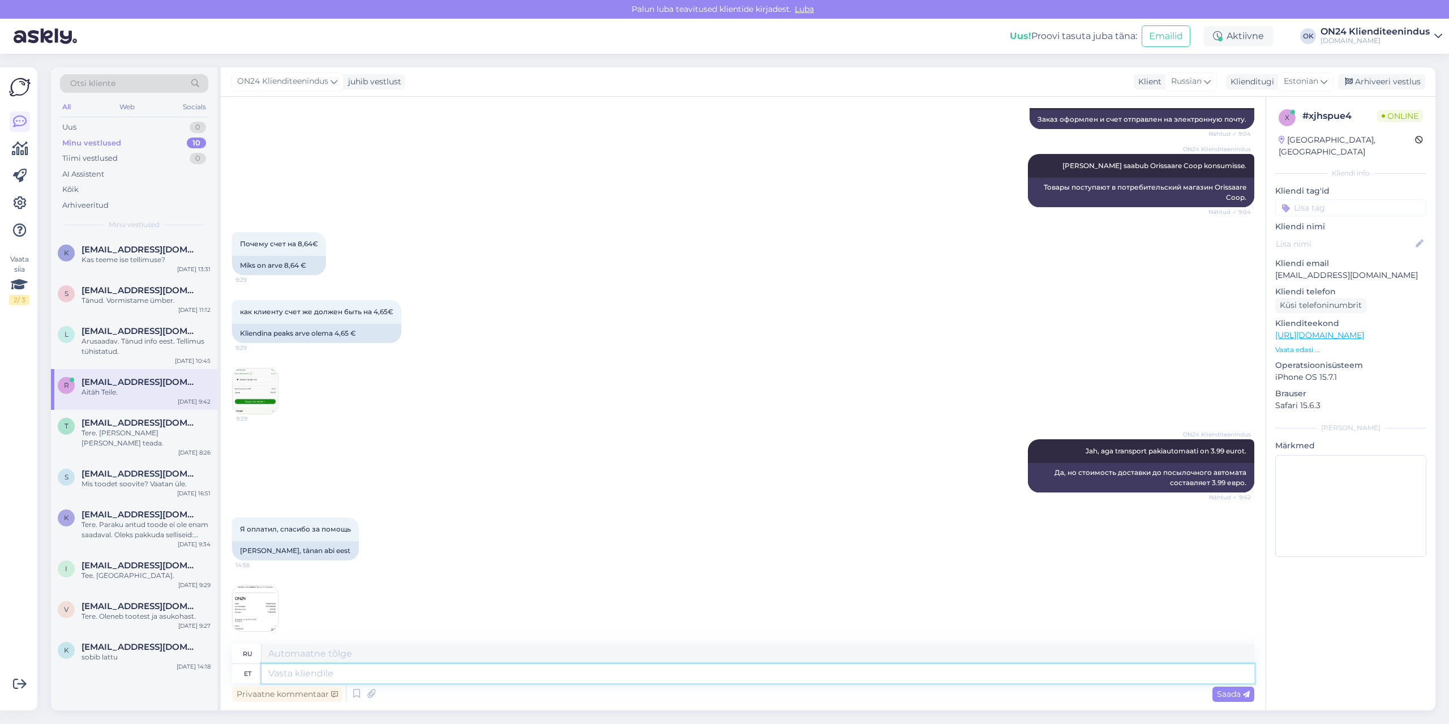
scroll to position [1155, 0]
